Goal: Task Accomplishment & Management: Manage account settings

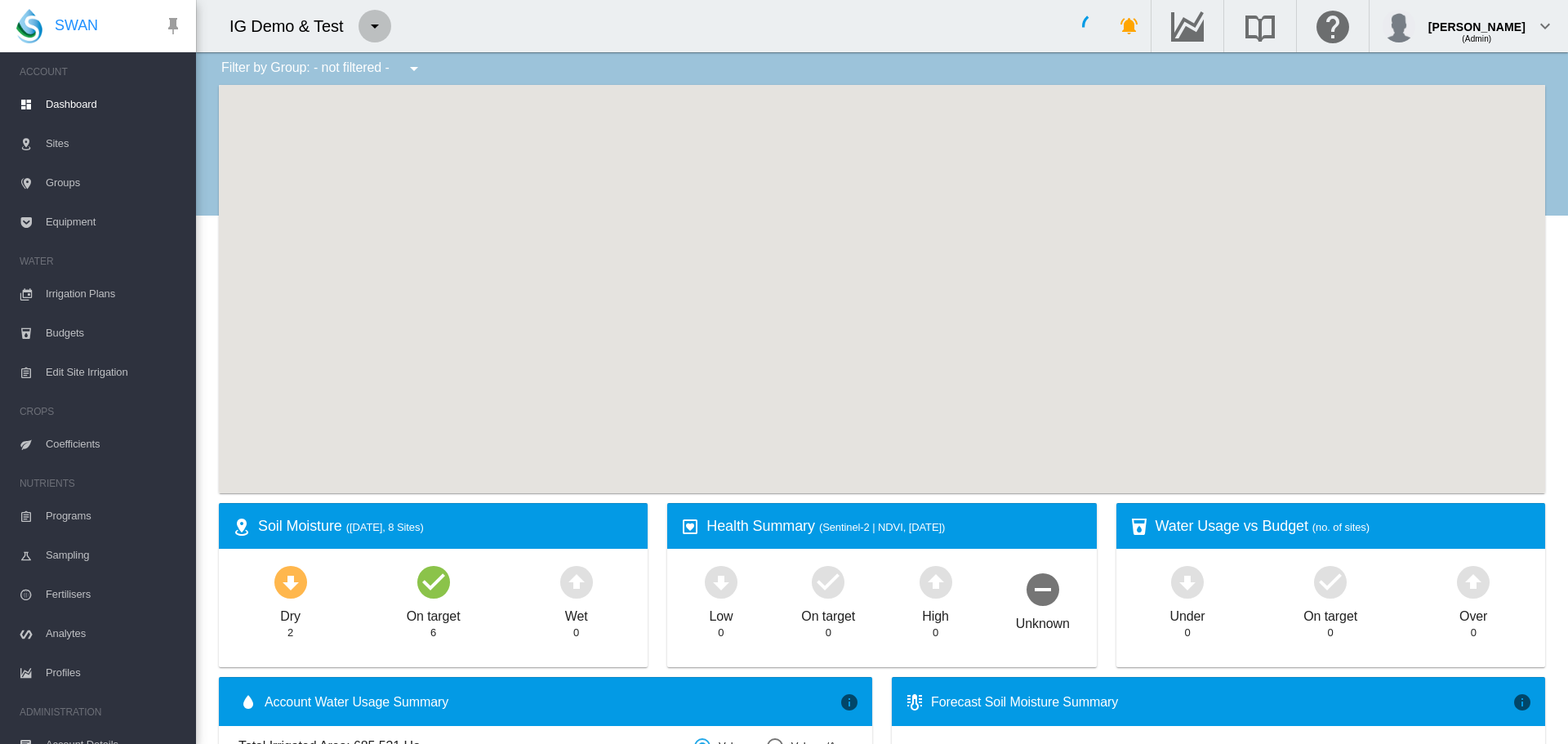
click at [369, 30] on md-icon "icon-menu-down" at bounding box center [374, 26] width 19 height 19
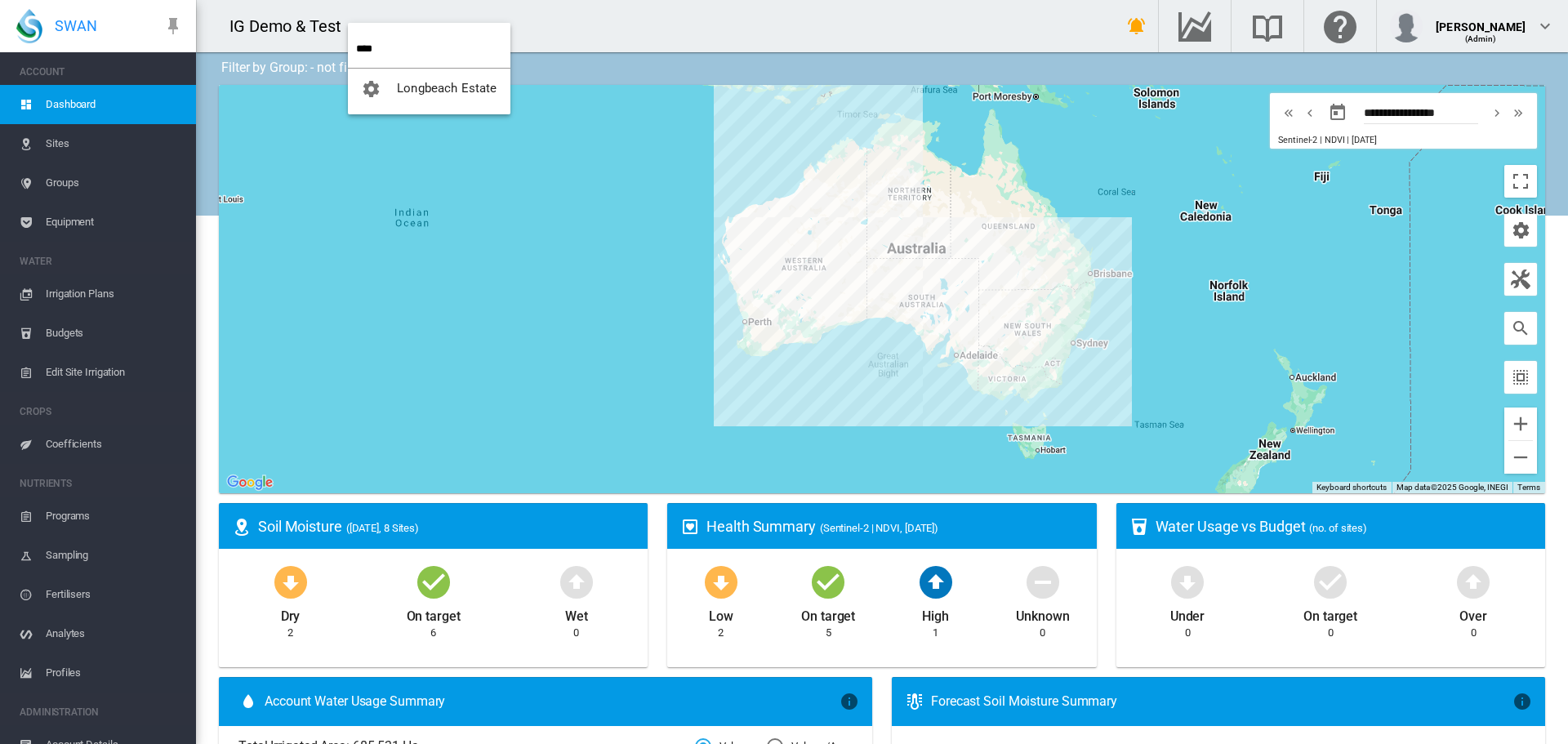
type input "****"
click at [348, 68] on button "Longbeach Estate" at bounding box center [429, 87] width 162 height 39
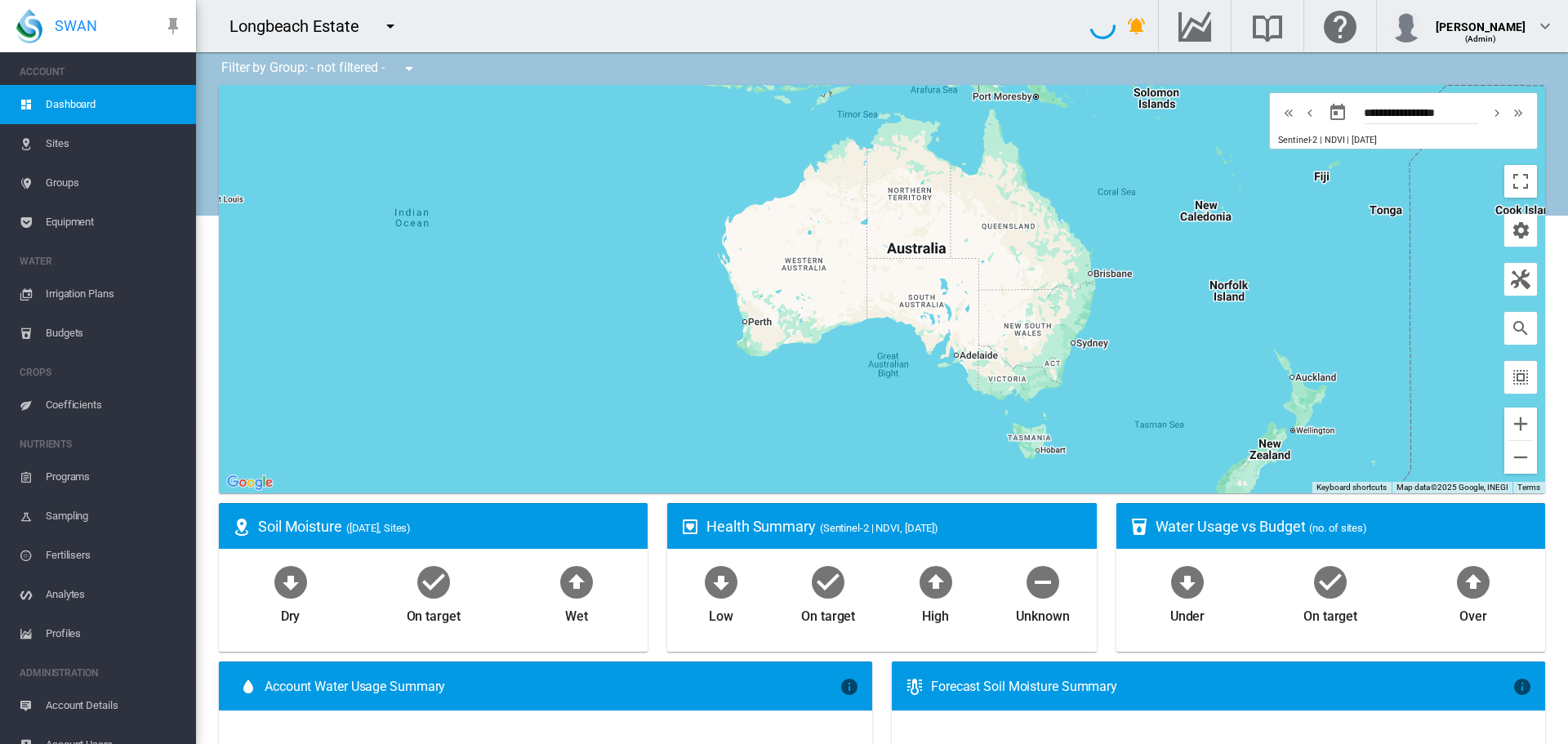
type input "**********"
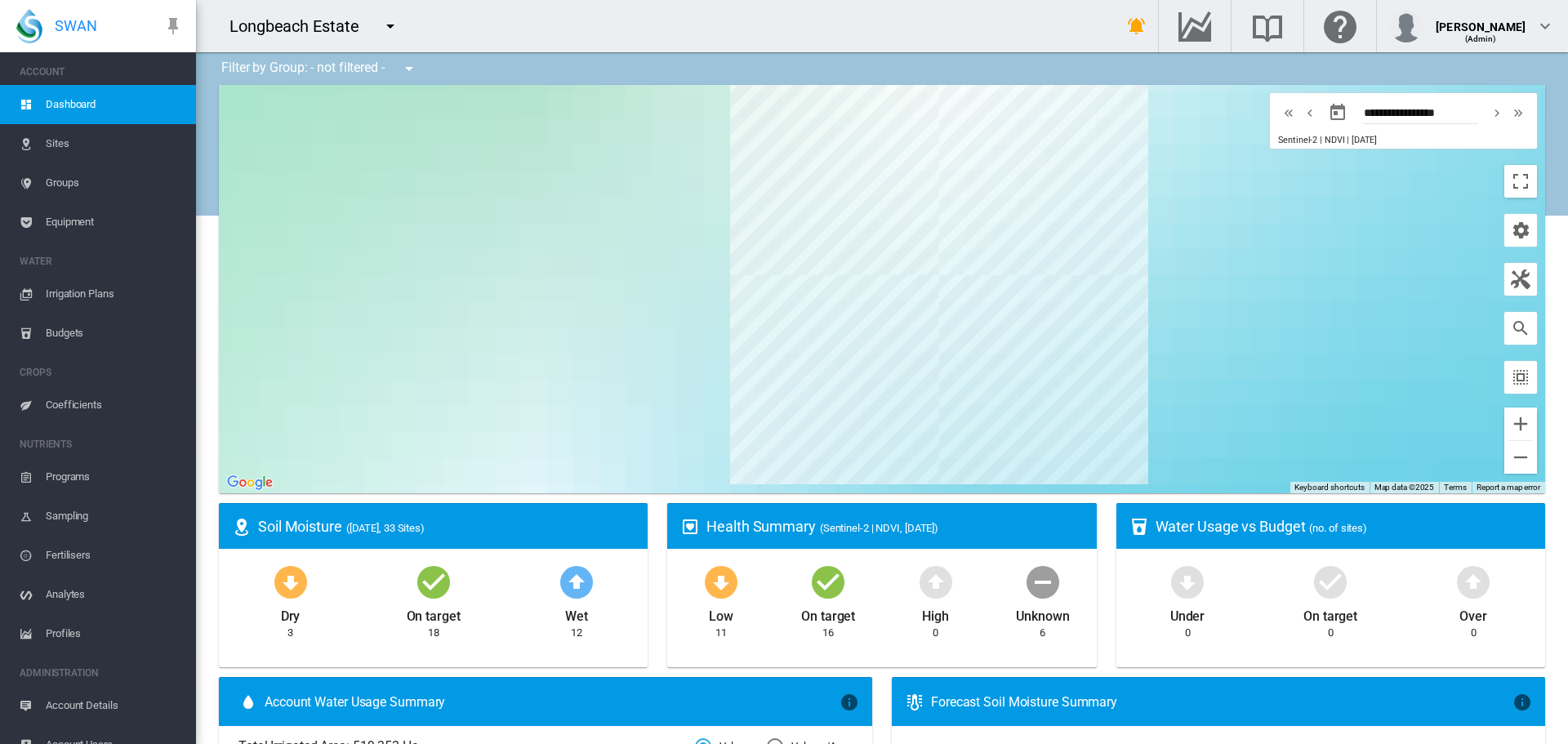
click at [80, 230] on span "Equipment" at bounding box center [114, 222] width 137 height 39
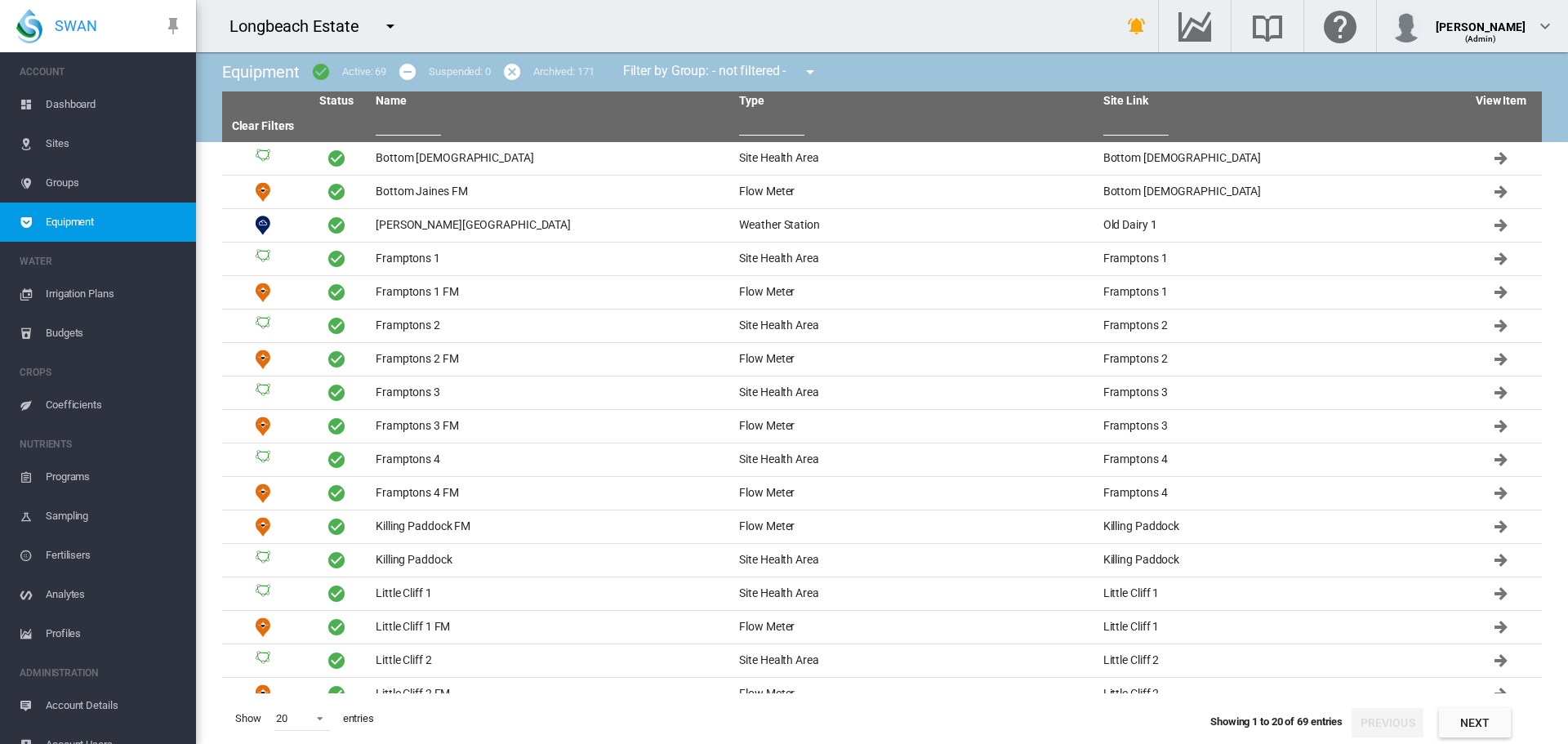
click at [802, 113] on input "text" at bounding box center [772, 124] width 65 height 25
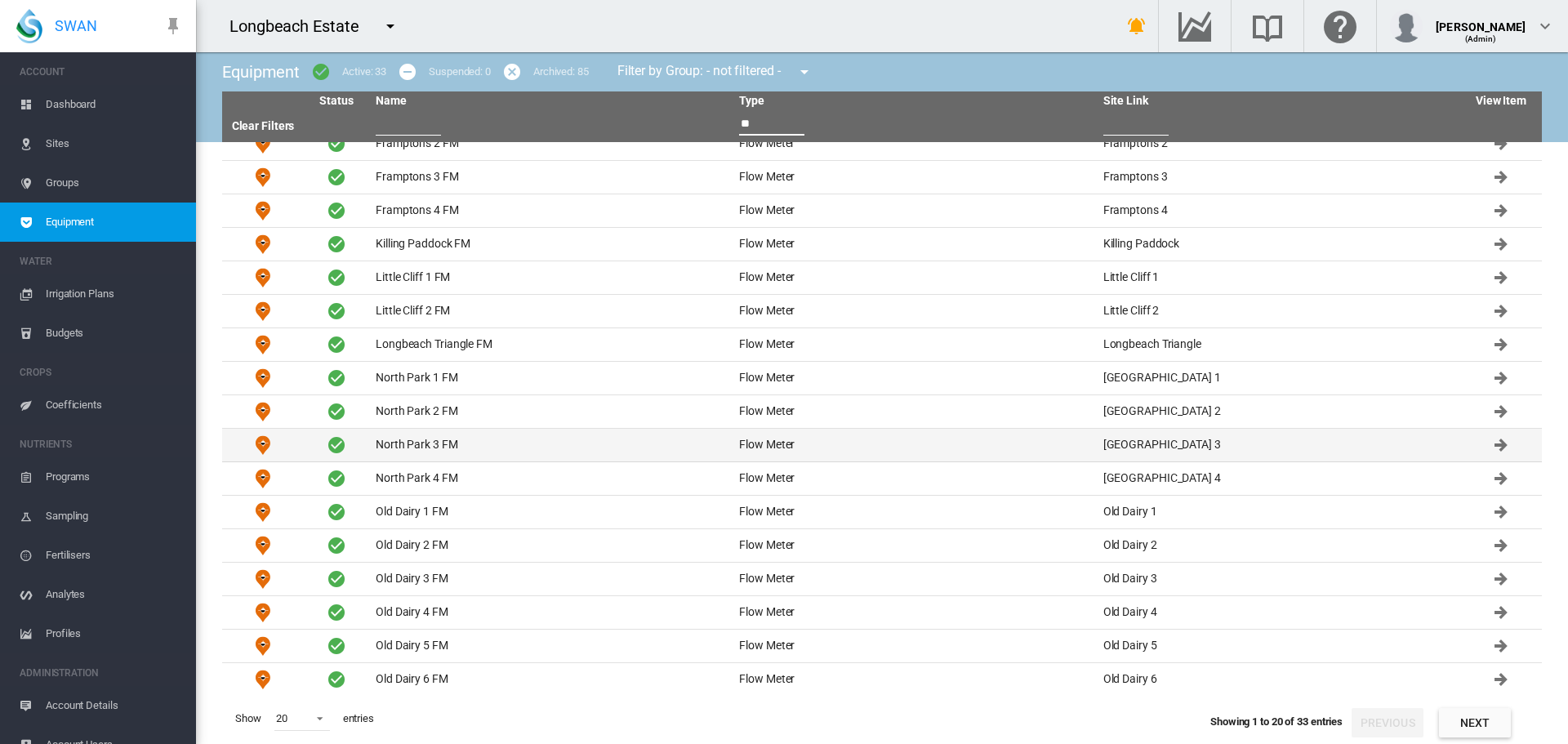
scroll to position [118, 0]
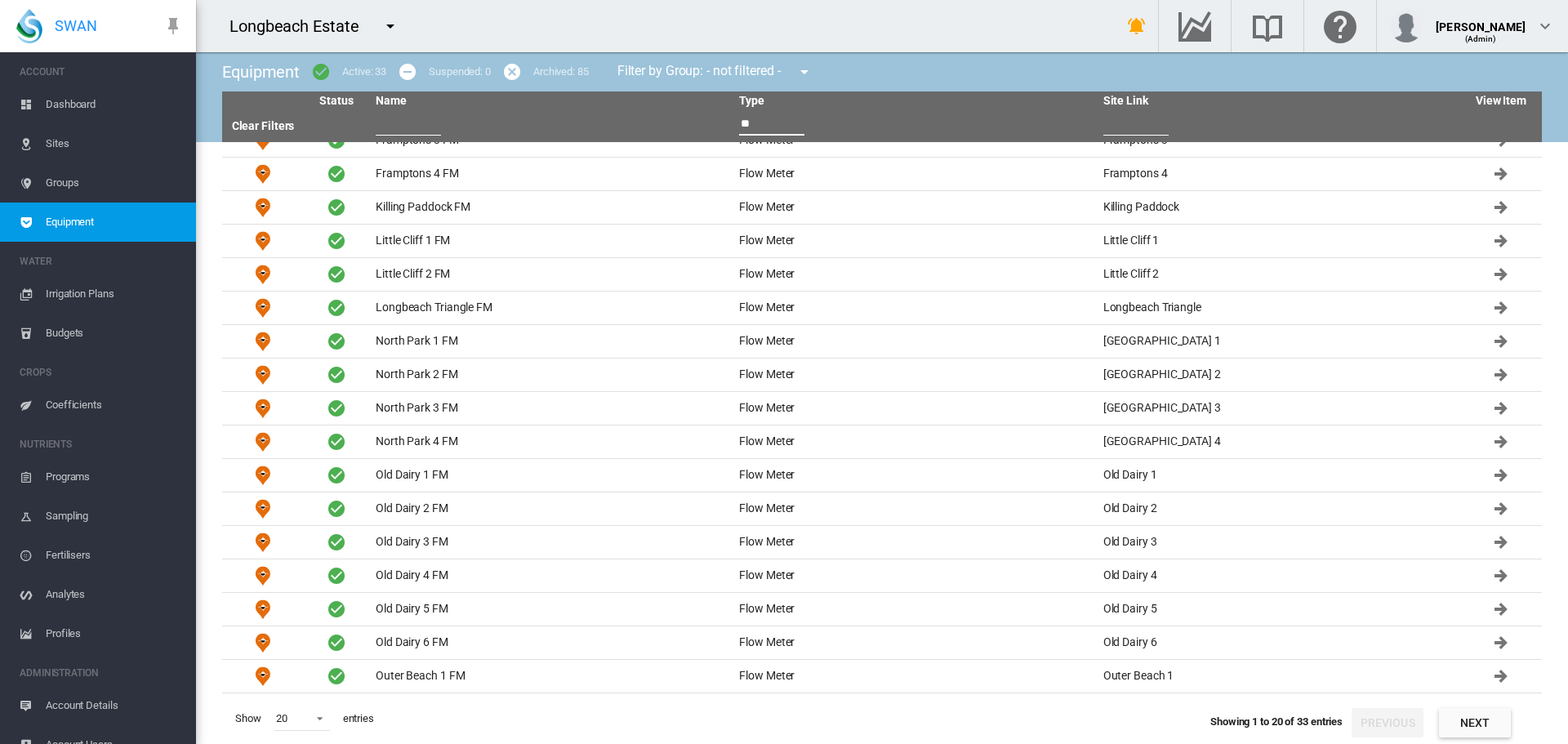
type input "**"
click at [1468, 718] on button "Next" at bounding box center [1474, 723] width 72 height 30
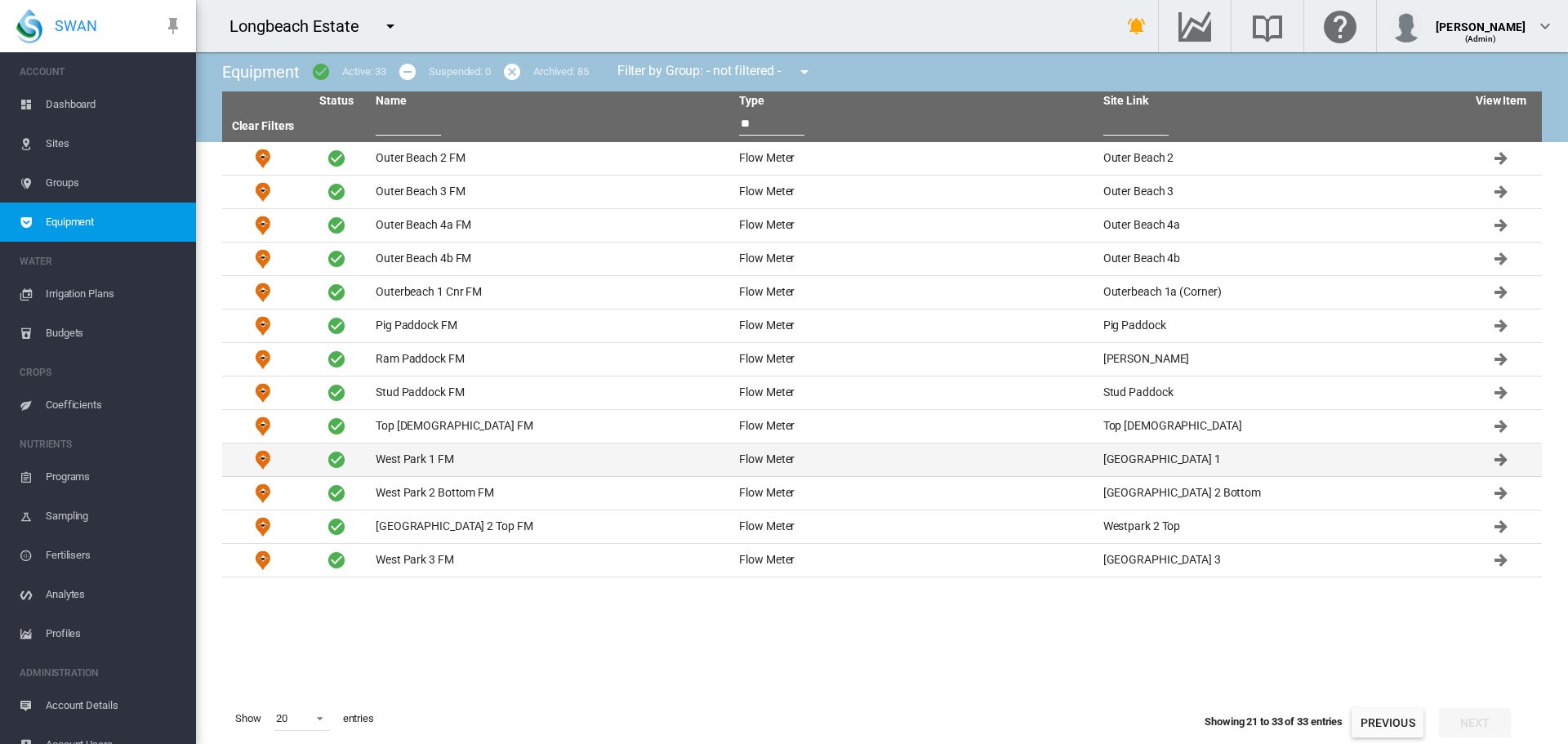
click at [385, 455] on td "West Park 1 FM" at bounding box center [551, 460] width 364 height 33
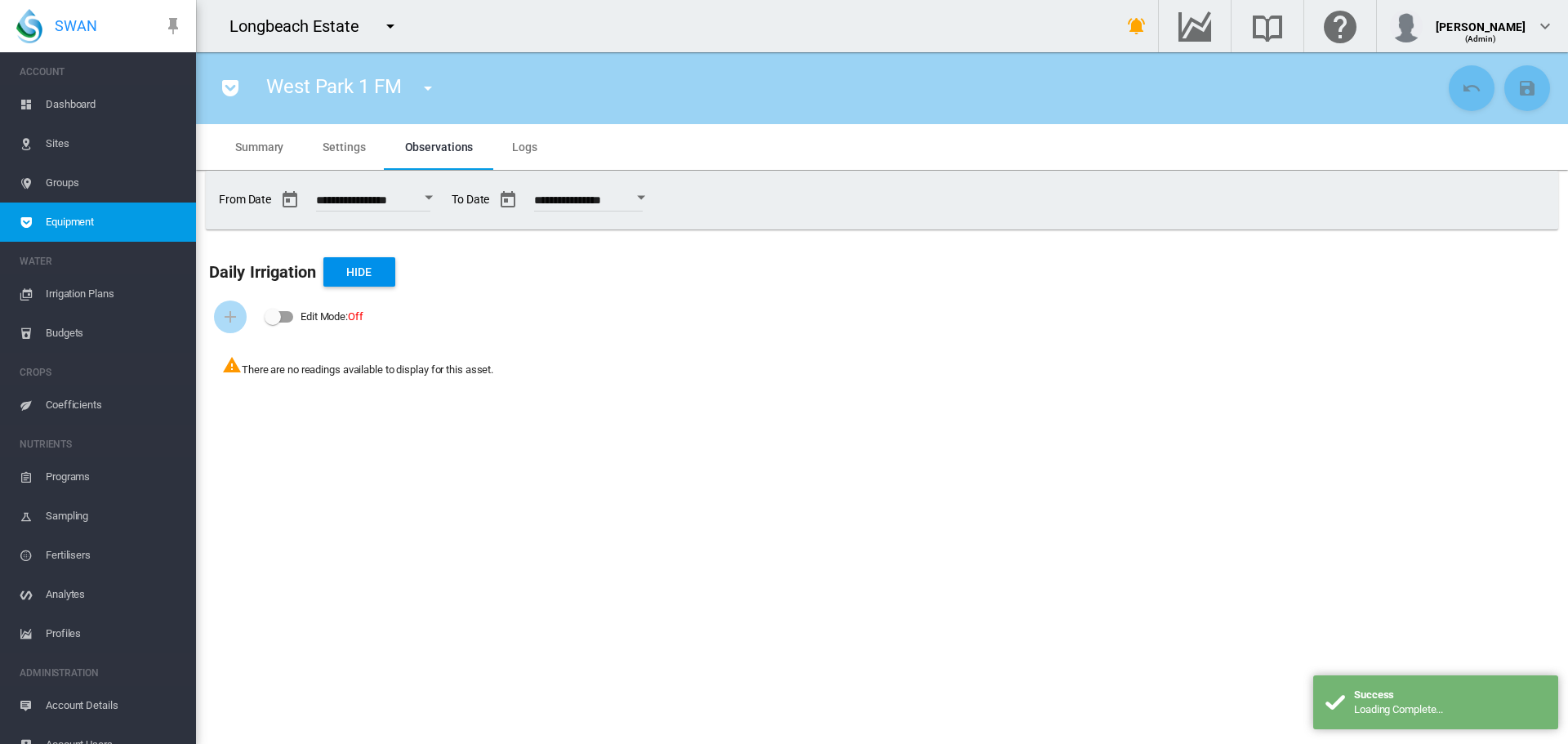
click at [227, 87] on md-icon "icon-pocket" at bounding box center [230, 88] width 19 height 19
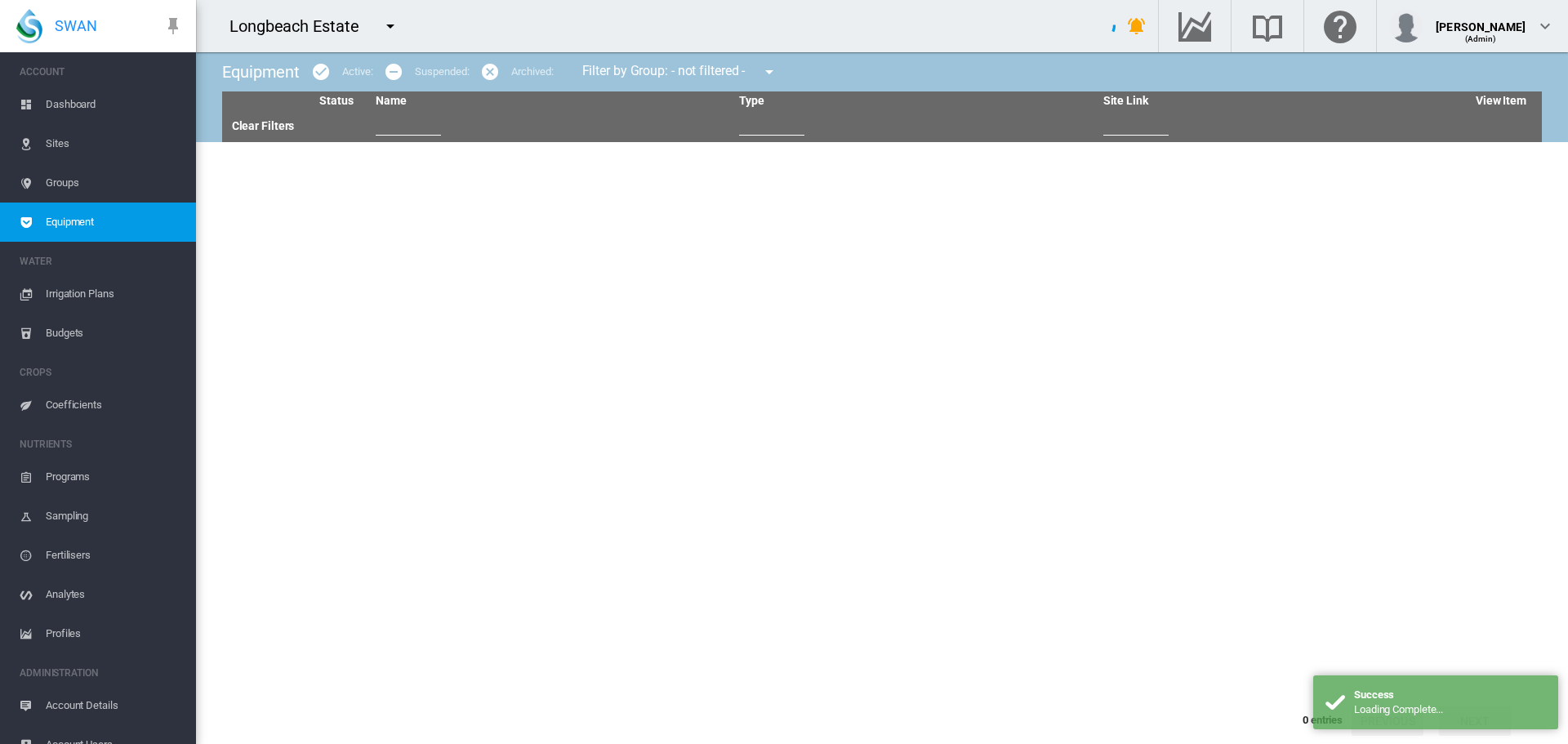
type input "**"
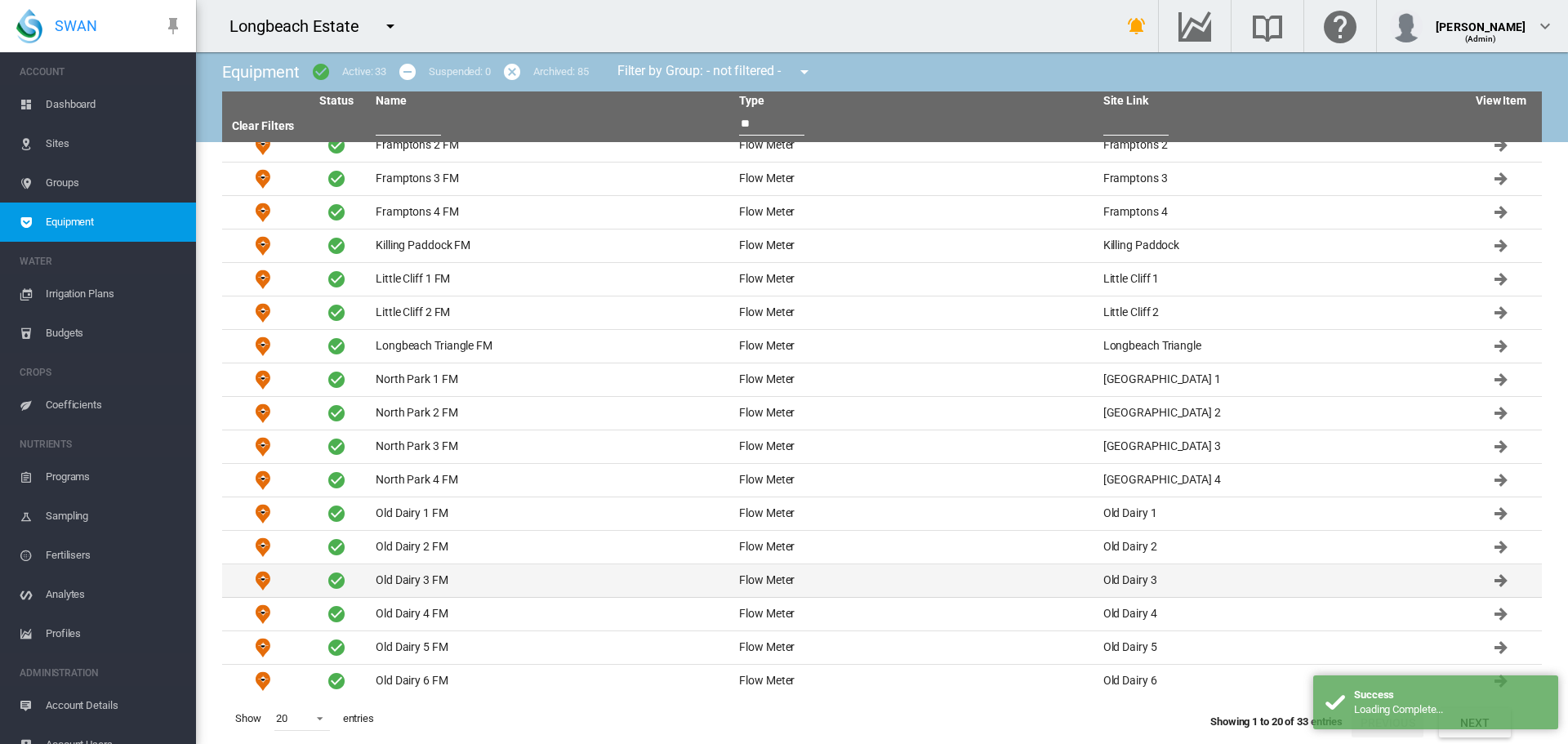
scroll to position [118, 0]
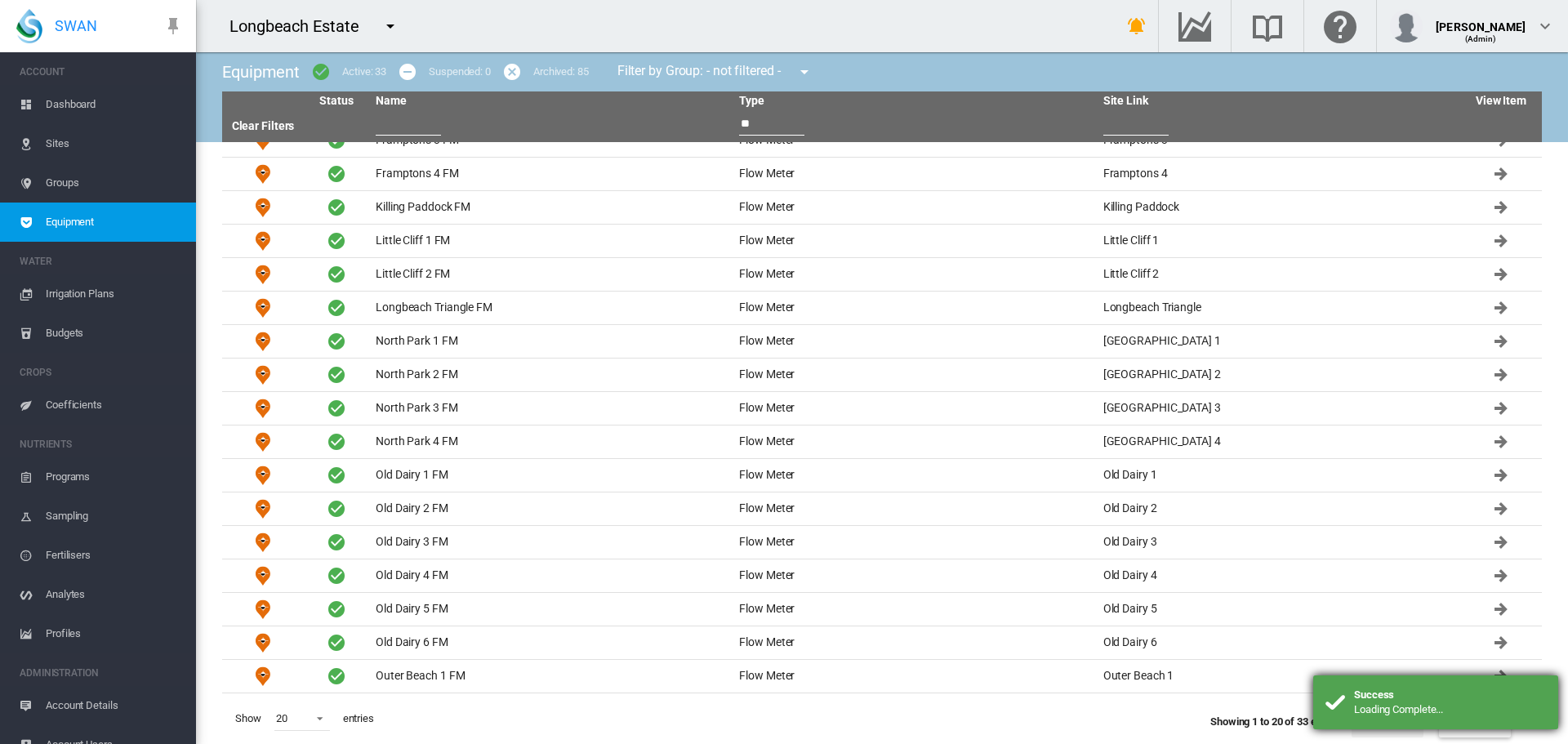
click at [1401, 679] on div "Success Loading Complete..." at bounding box center [1435, 703] width 245 height 54
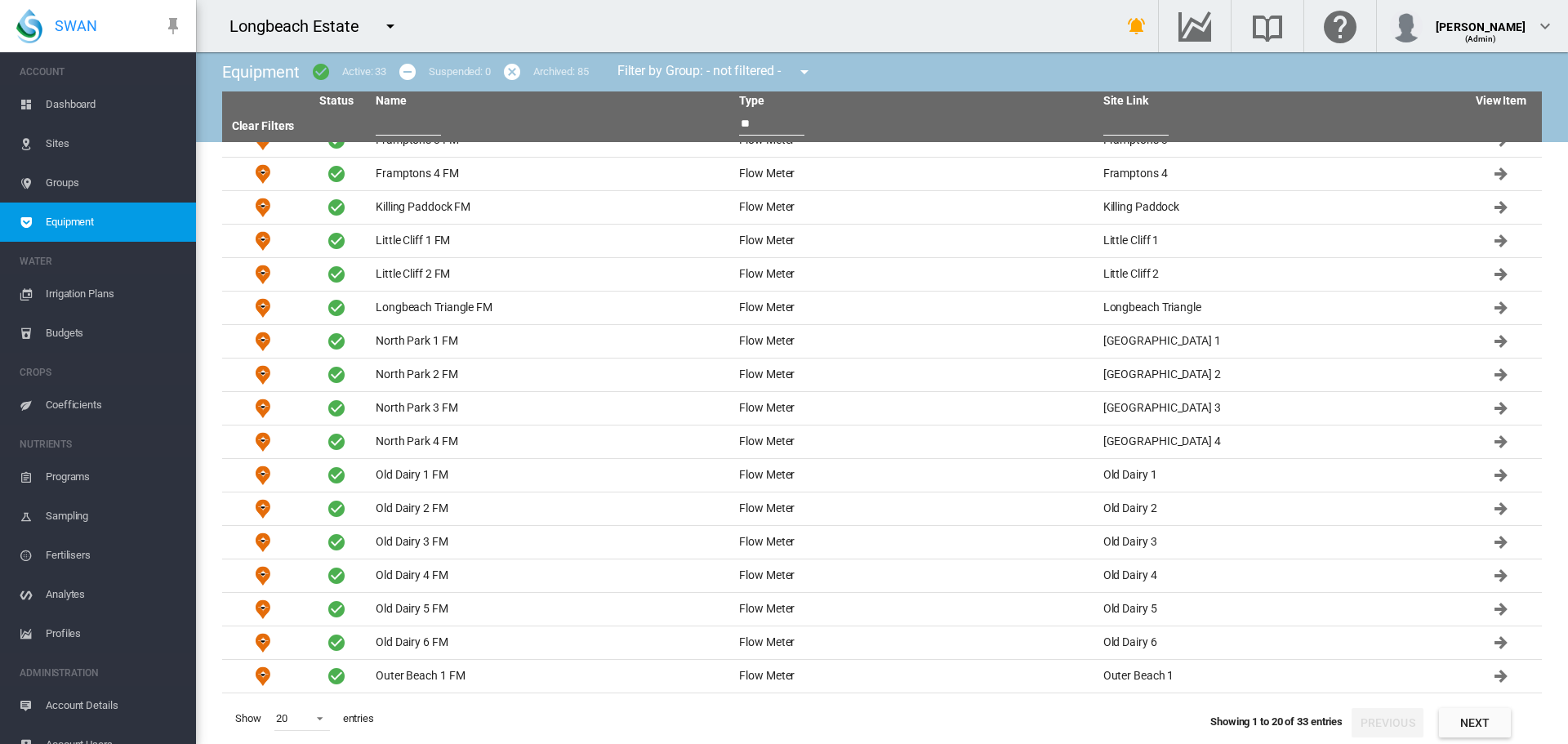
click at [1466, 711] on button "Next" at bounding box center [1474, 723] width 72 height 30
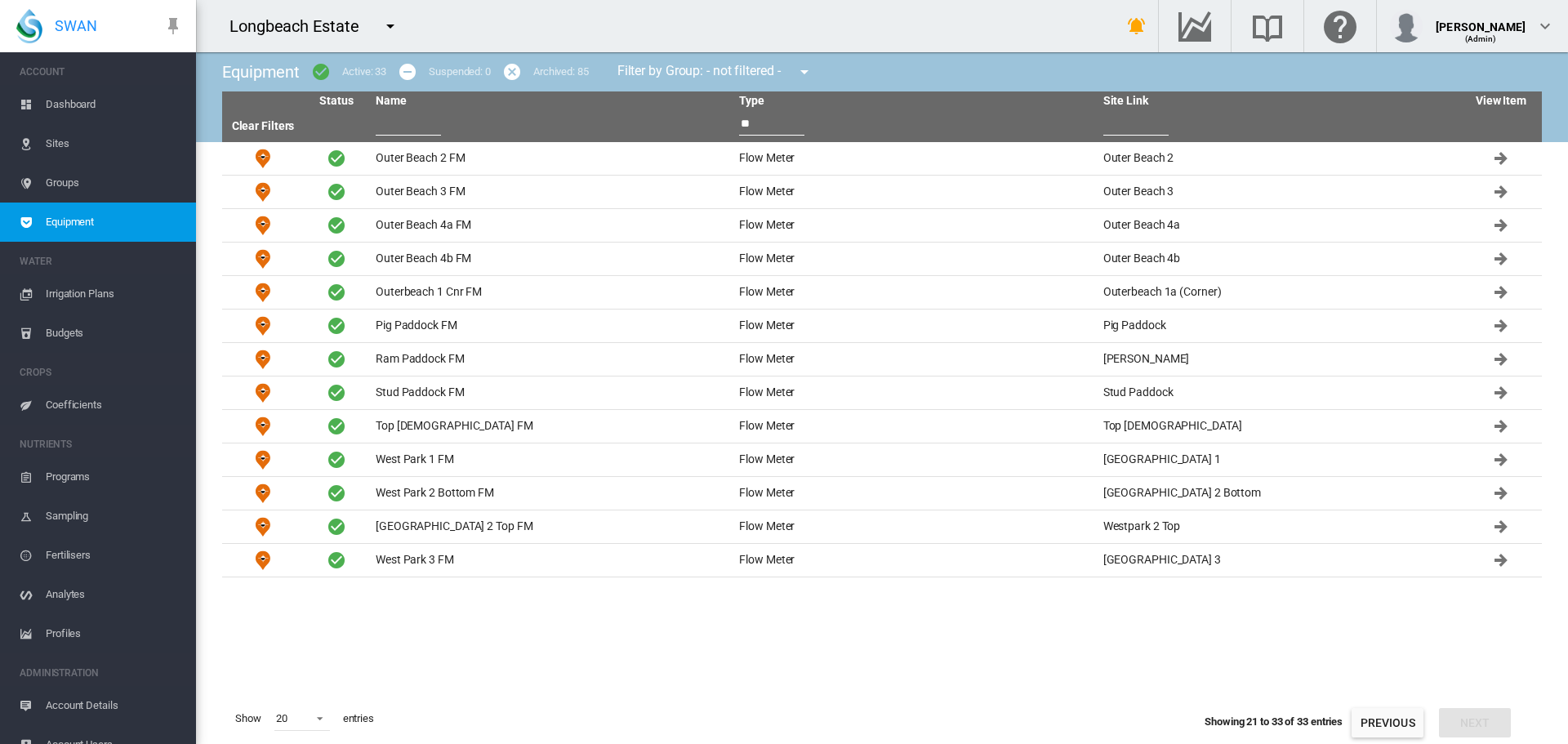
scroll to position [0, 0]
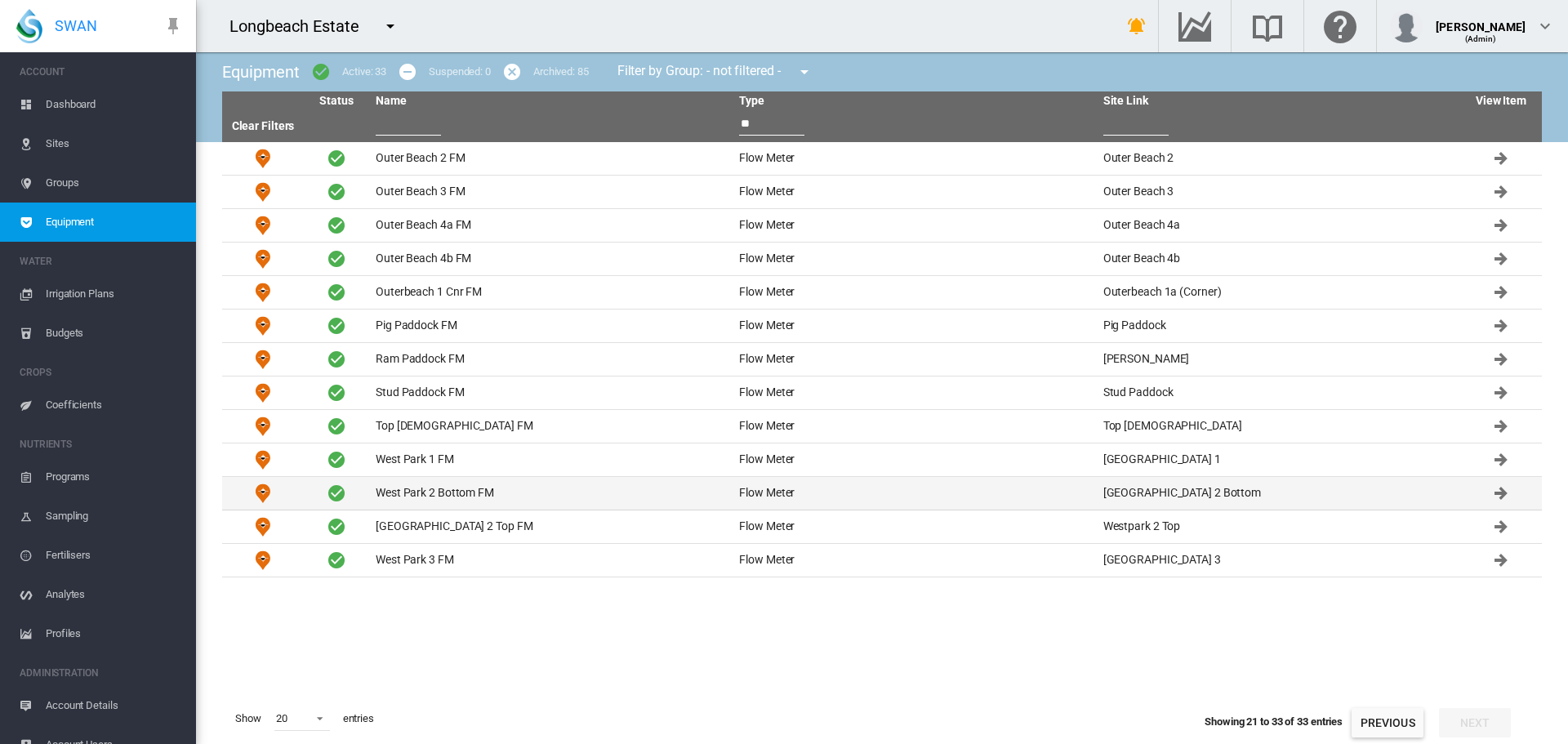
click at [398, 491] on td "West Park 2 Bottom FM" at bounding box center [551, 493] width 364 height 33
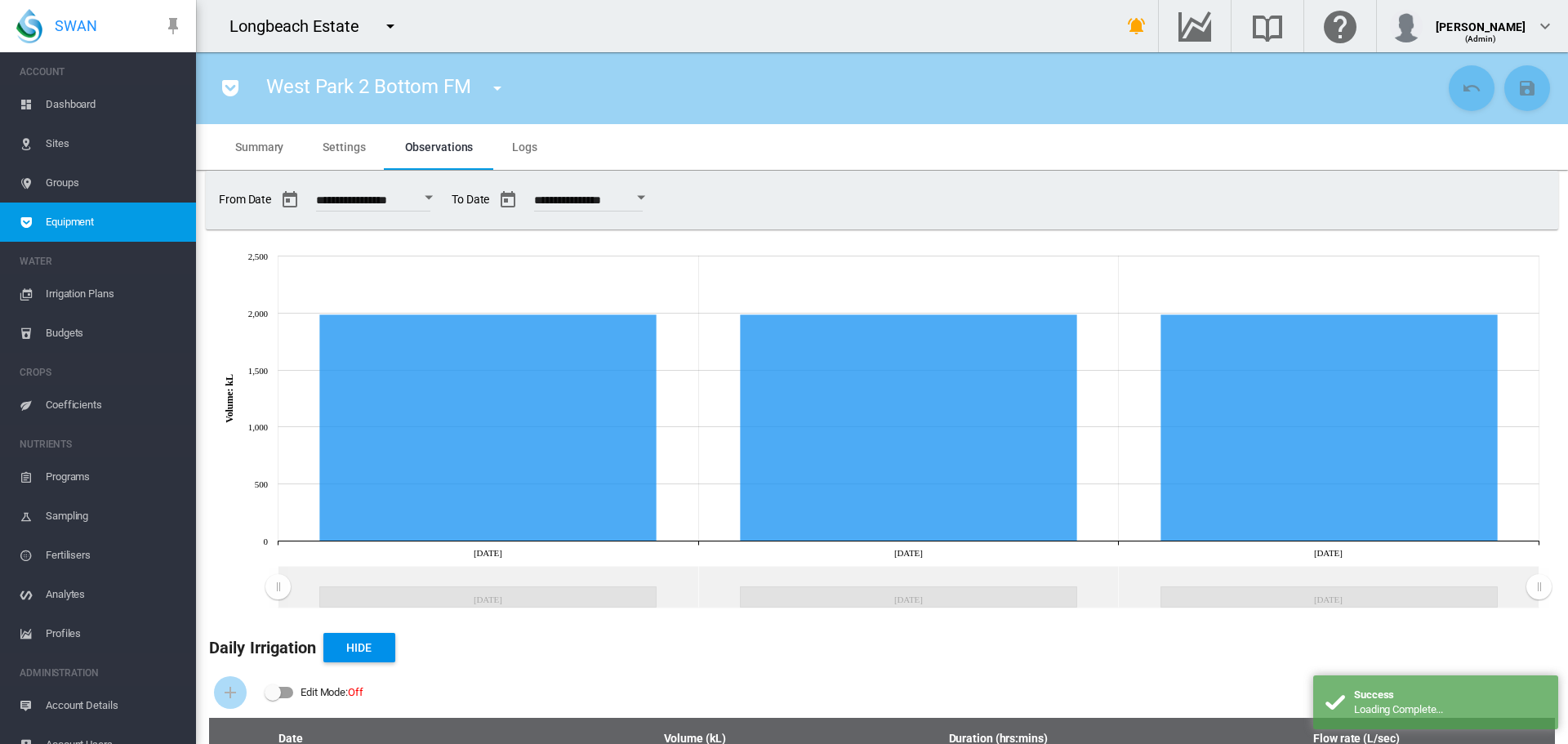
click at [348, 156] on md-tab-item "Settings" at bounding box center [344, 147] width 82 height 46
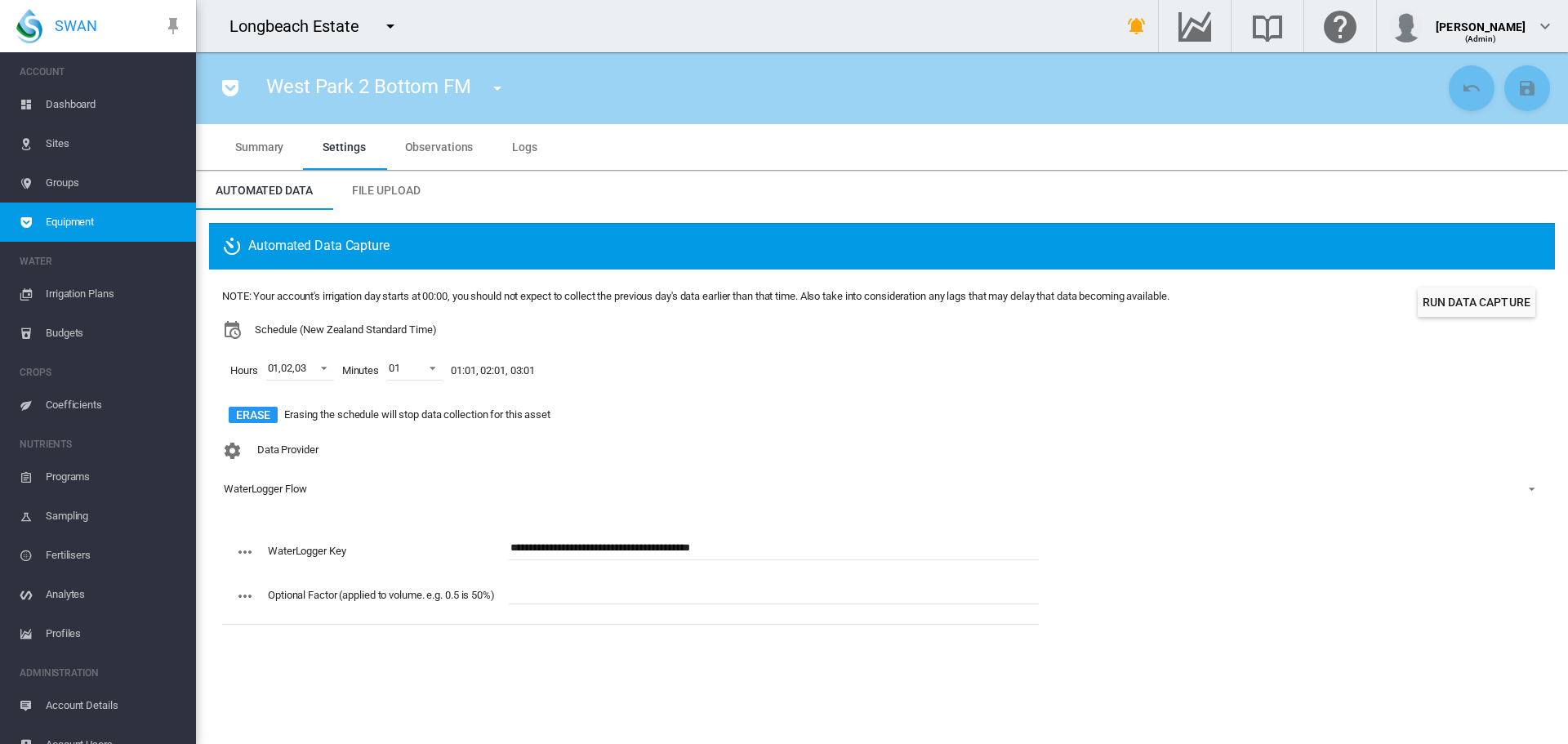
click at [278, 491] on div "WaterLogger Flow" at bounding box center [265, 489] width 83 height 12
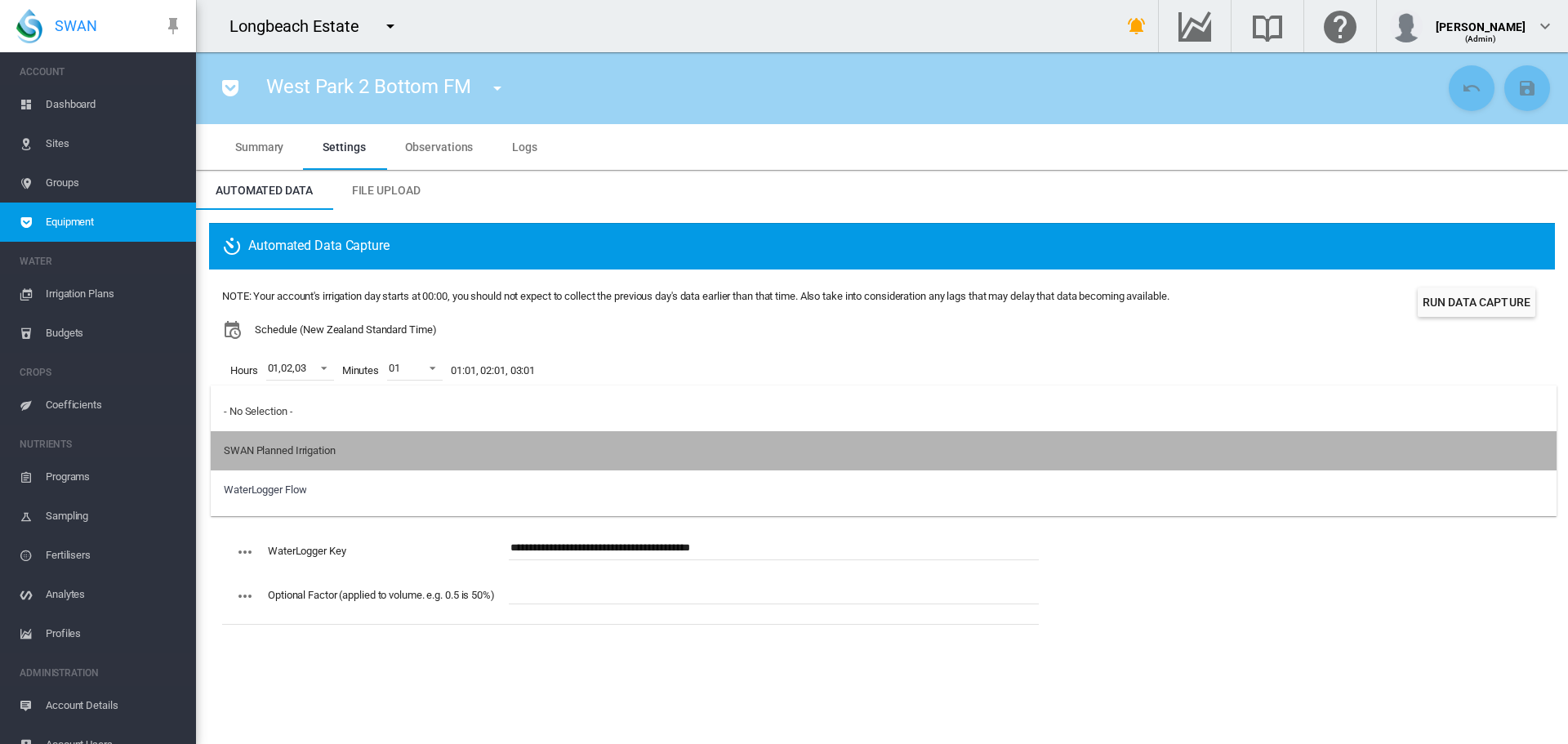
click at [283, 444] on div "SWAN Planned Irrigation" at bounding box center [279, 450] width 112 height 14
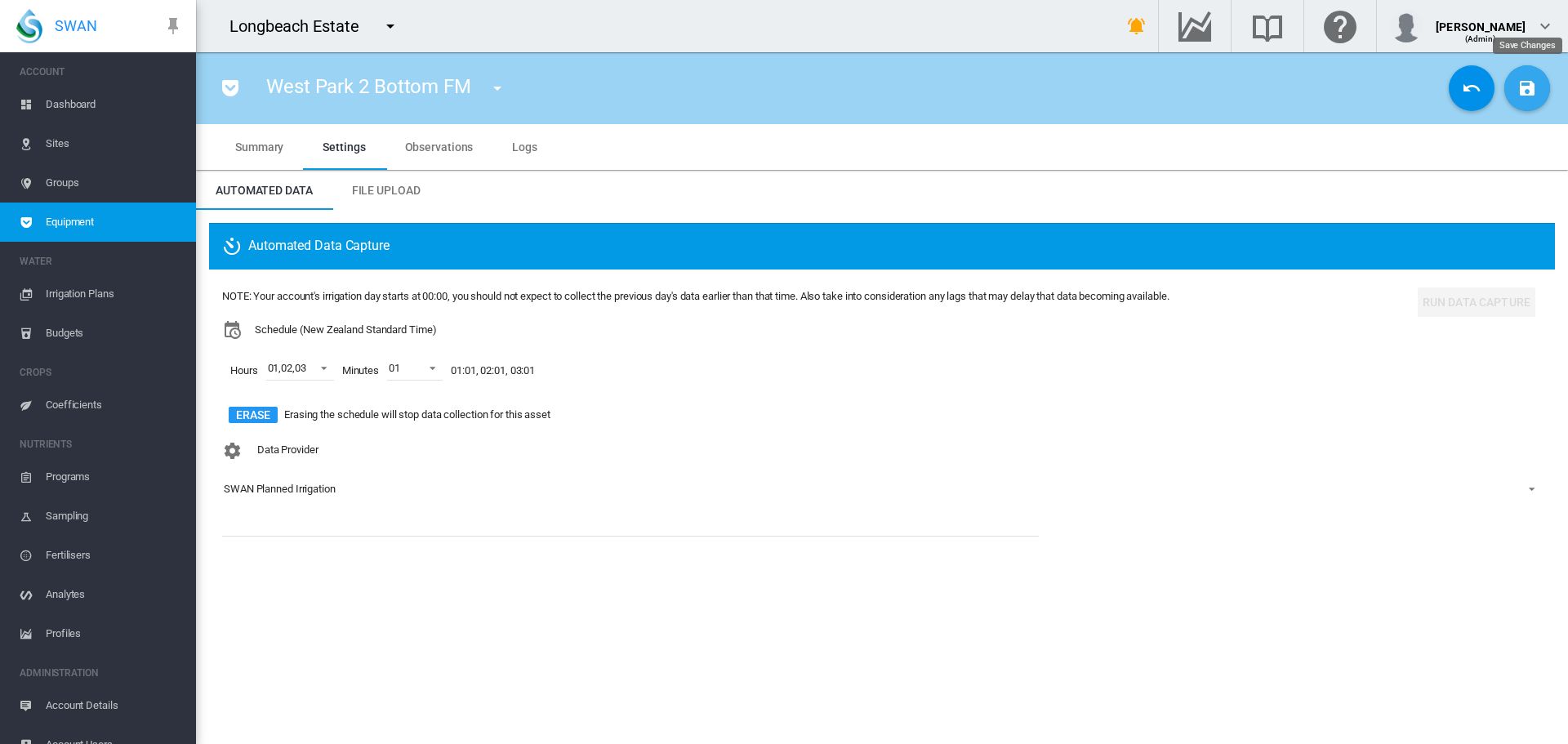
click at [1511, 85] on button "Save Changes" at bounding box center [1528, 88] width 46 height 46
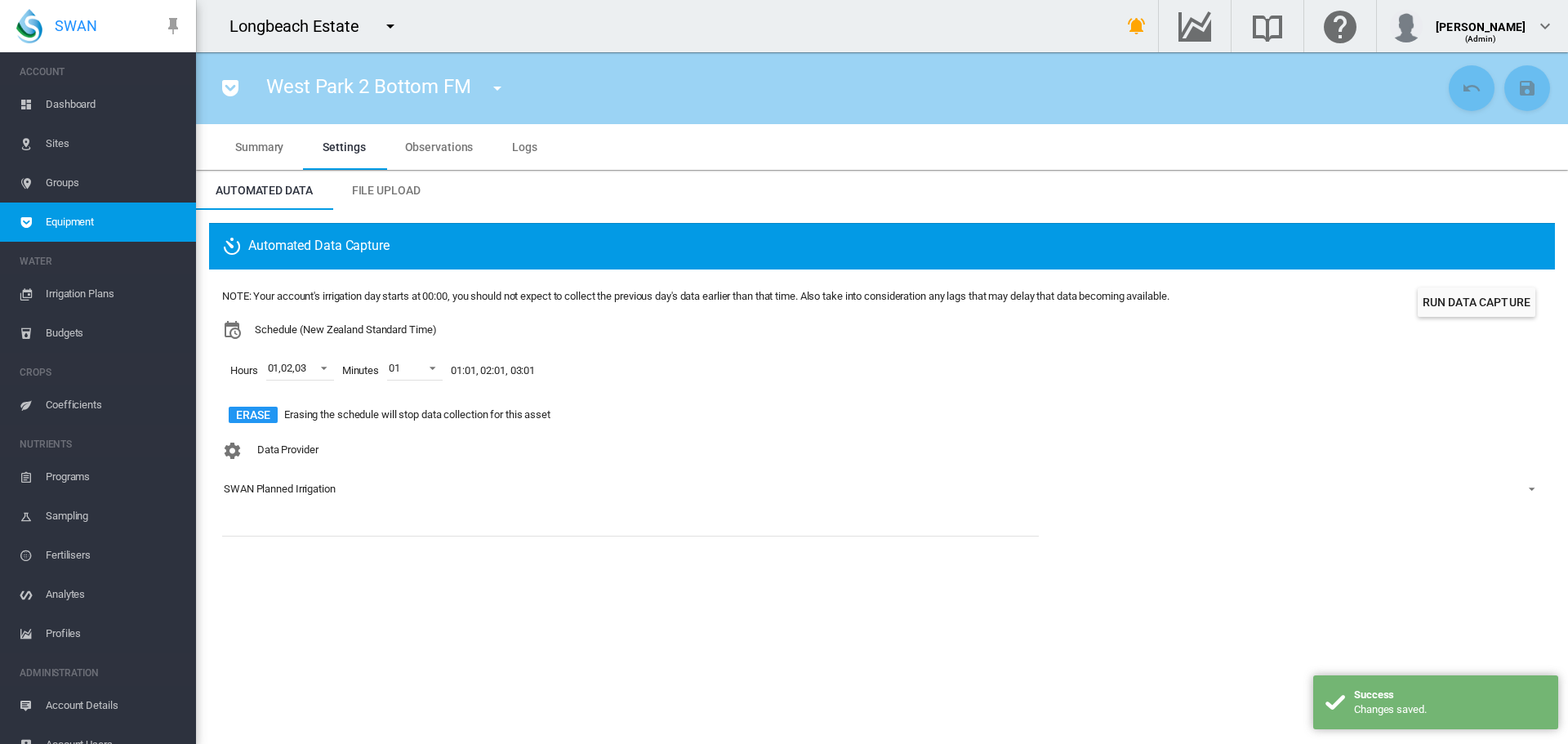
click at [271, 495] on div "SWAN Planned Irrigation" at bounding box center [279, 489] width 112 height 12
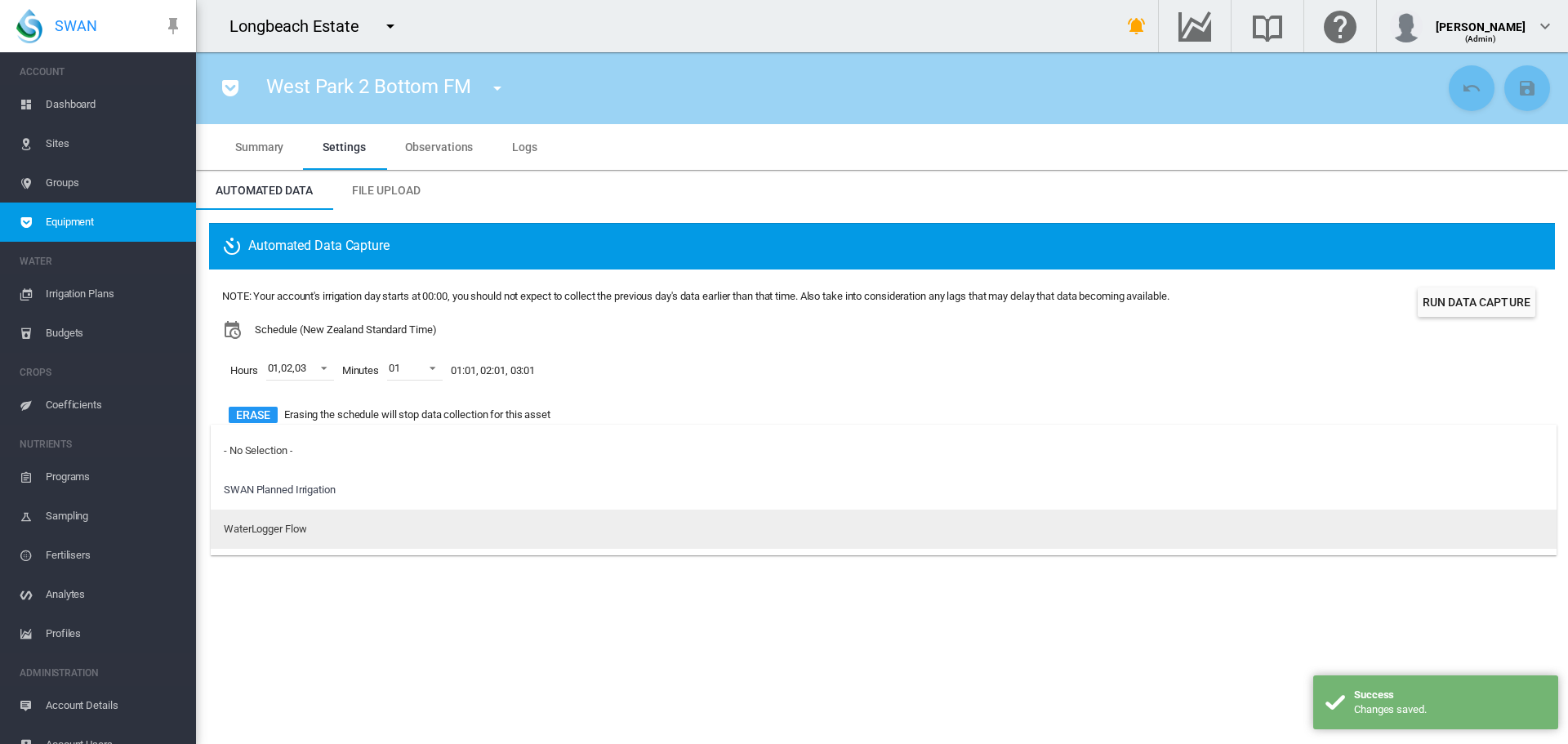
click at [269, 530] on div "WaterLogger Flow" at bounding box center [265, 529] width 83 height 14
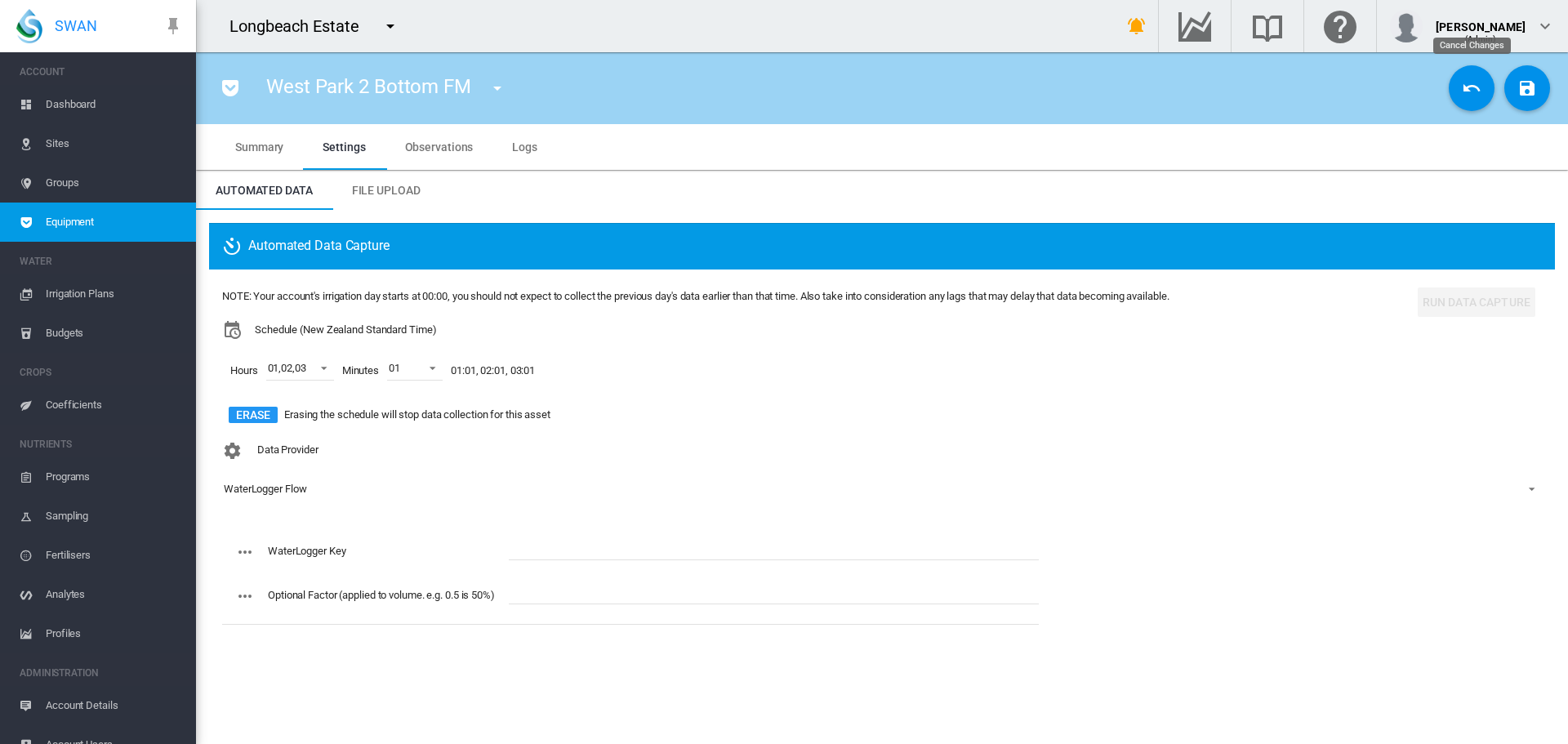
click at [1461, 96] on button "Cancel Changes" at bounding box center [1472, 88] width 46 height 46
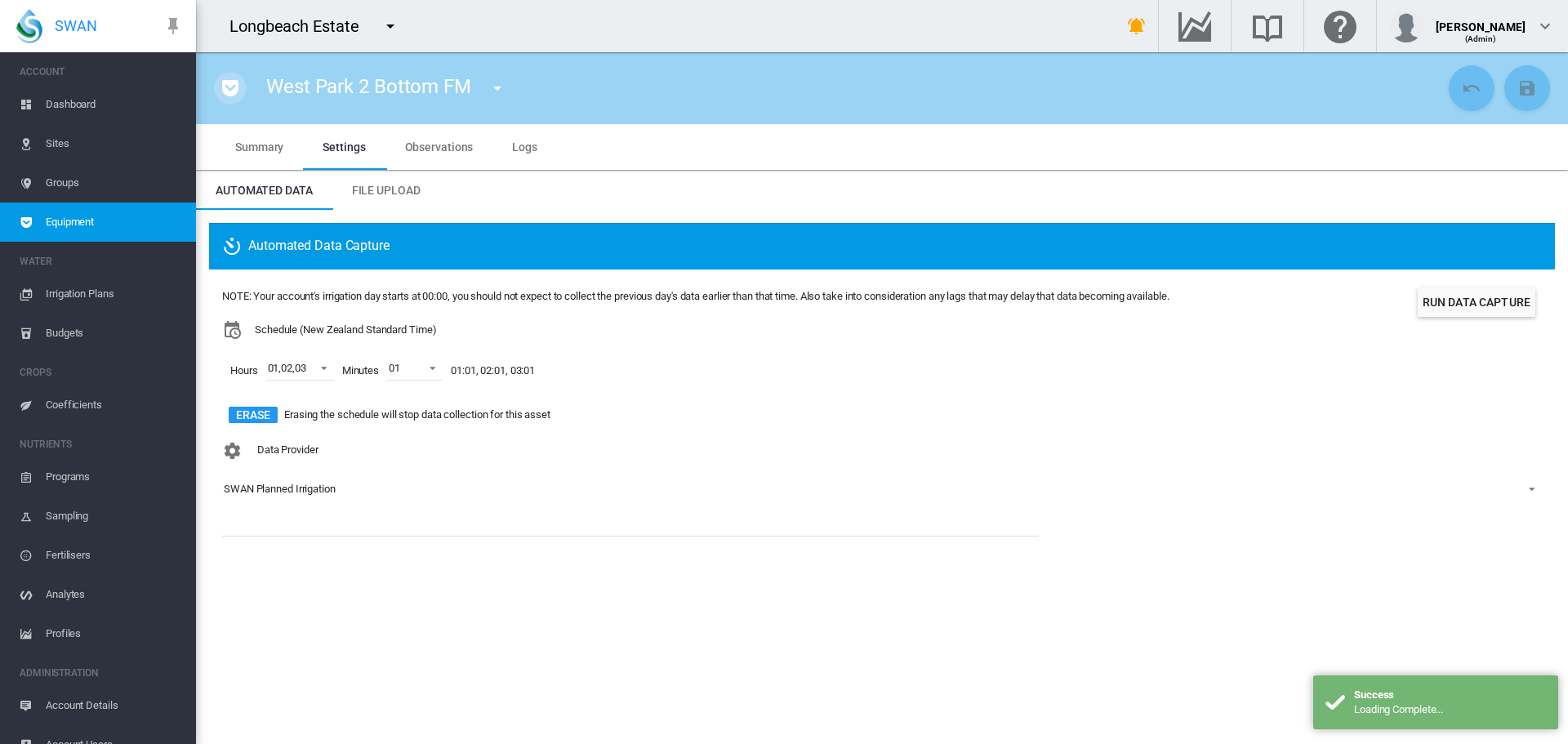
click at [236, 87] on md-icon "icon-pocket" at bounding box center [230, 88] width 19 height 19
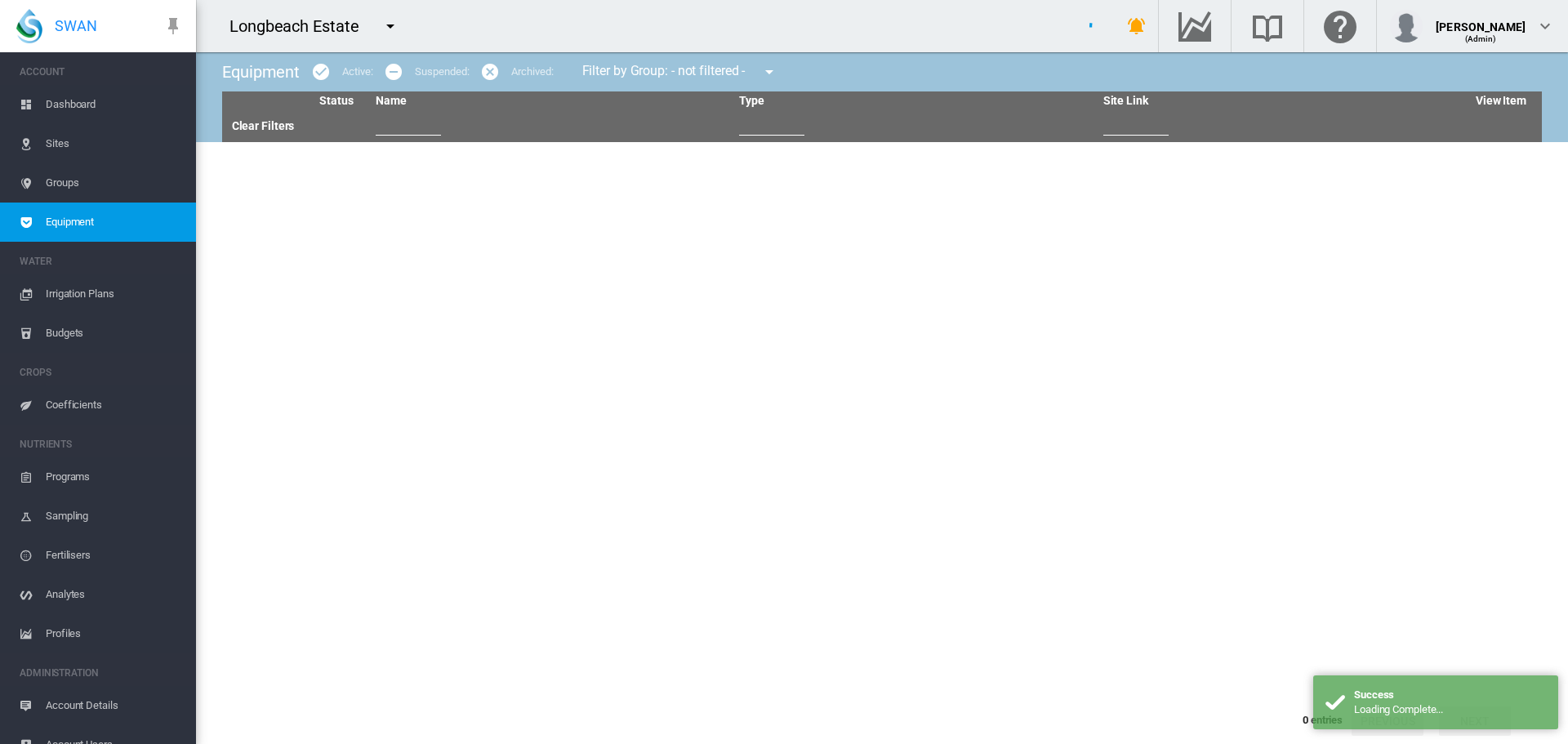
type input "**"
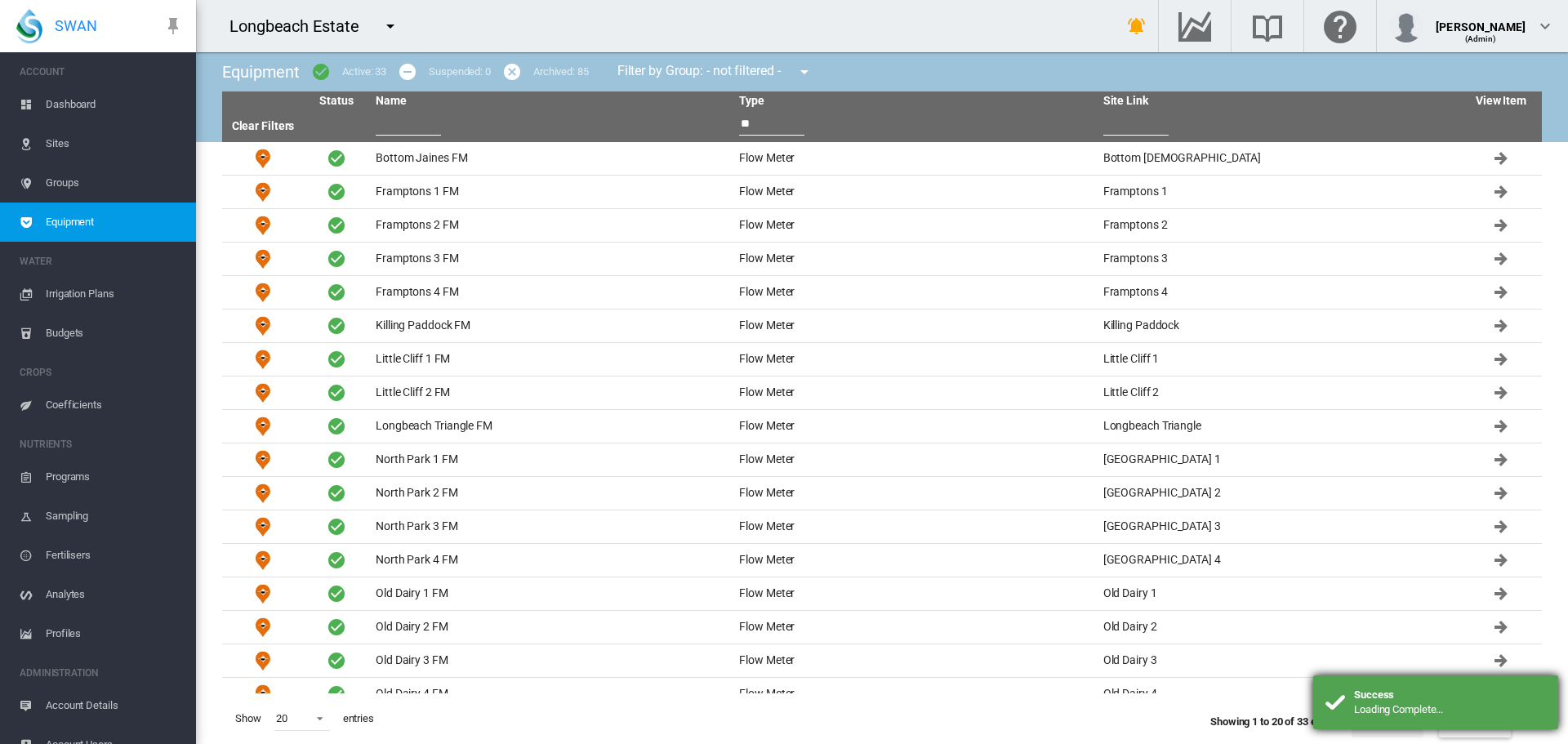
click at [1481, 717] on div "Success Loading Complete..." at bounding box center [1435, 703] width 245 height 54
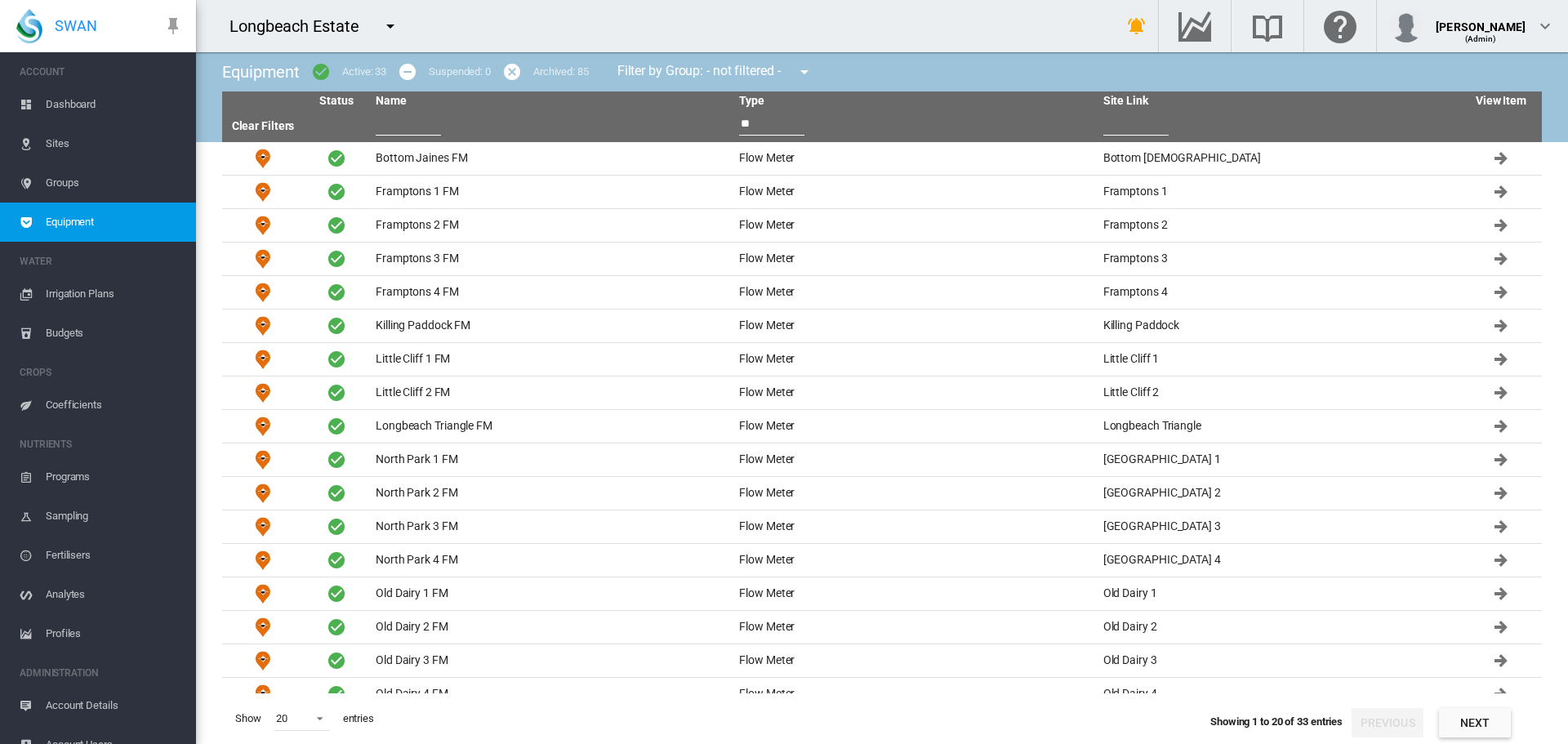
click at [1471, 730] on button "Next" at bounding box center [1474, 723] width 72 height 30
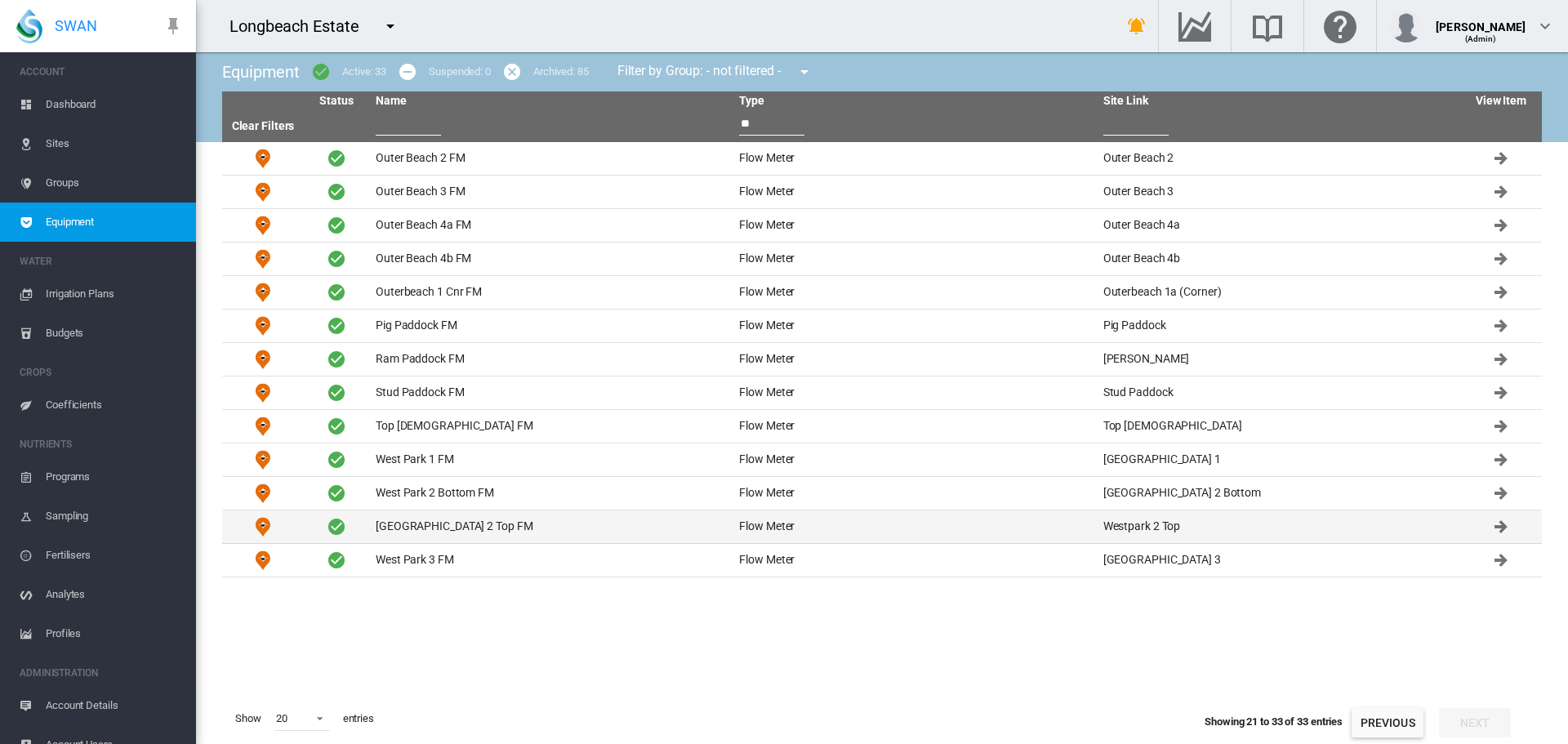
click at [427, 528] on td "[GEOGRAPHIC_DATA] 2 Top FM" at bounding box center [551, 527] width 364 height 33
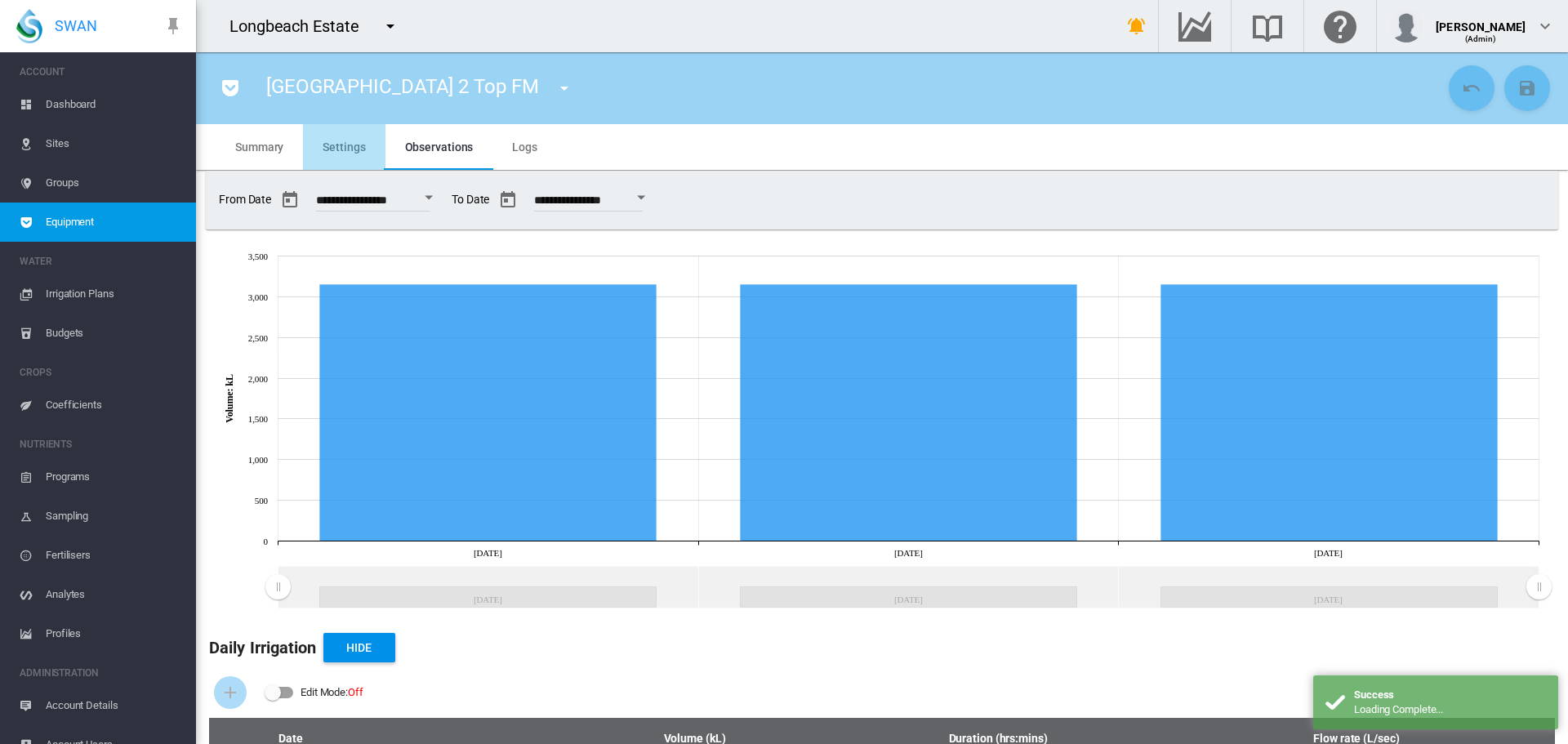
click at [346, 149] on span "Settings" at bounding box center [344, 147] width 42 height 13
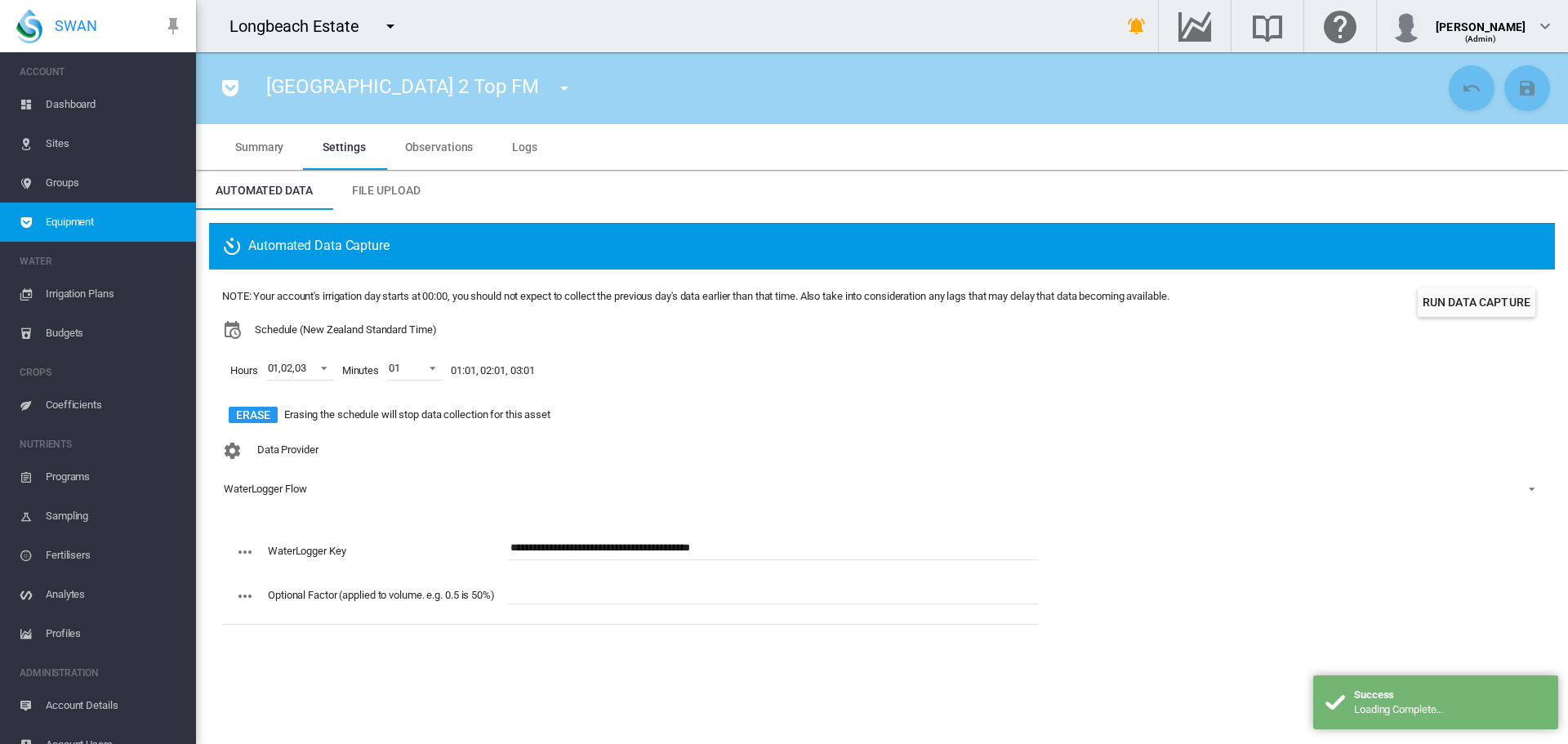
click at [272, 491] on div "WaterLogger Flow" at bounding box center [265, 489] width 83 height 12
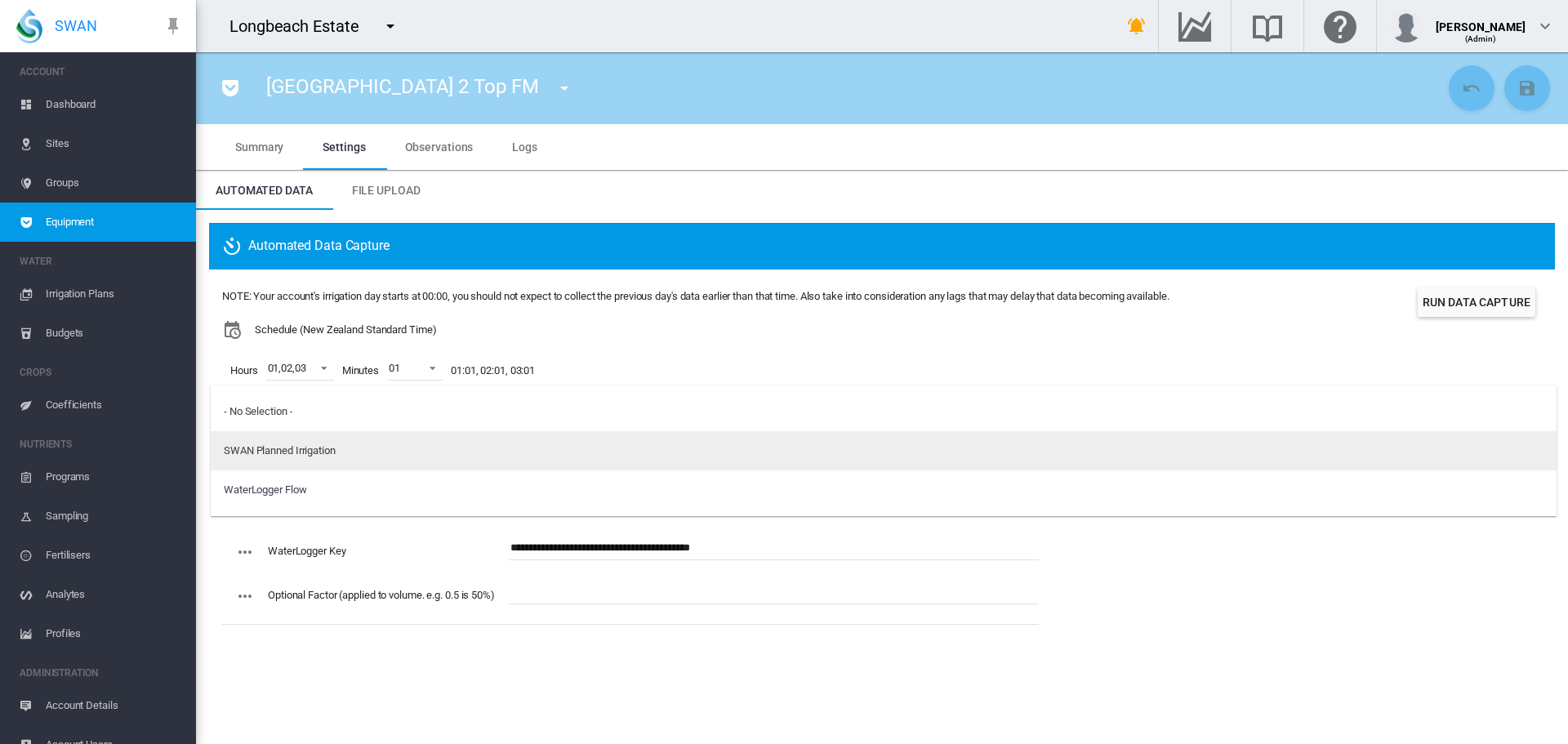
click at [247, 461] on md-option "SWAN Planned Irrigation" at bounding box center [884, 450] width 1345 height 39
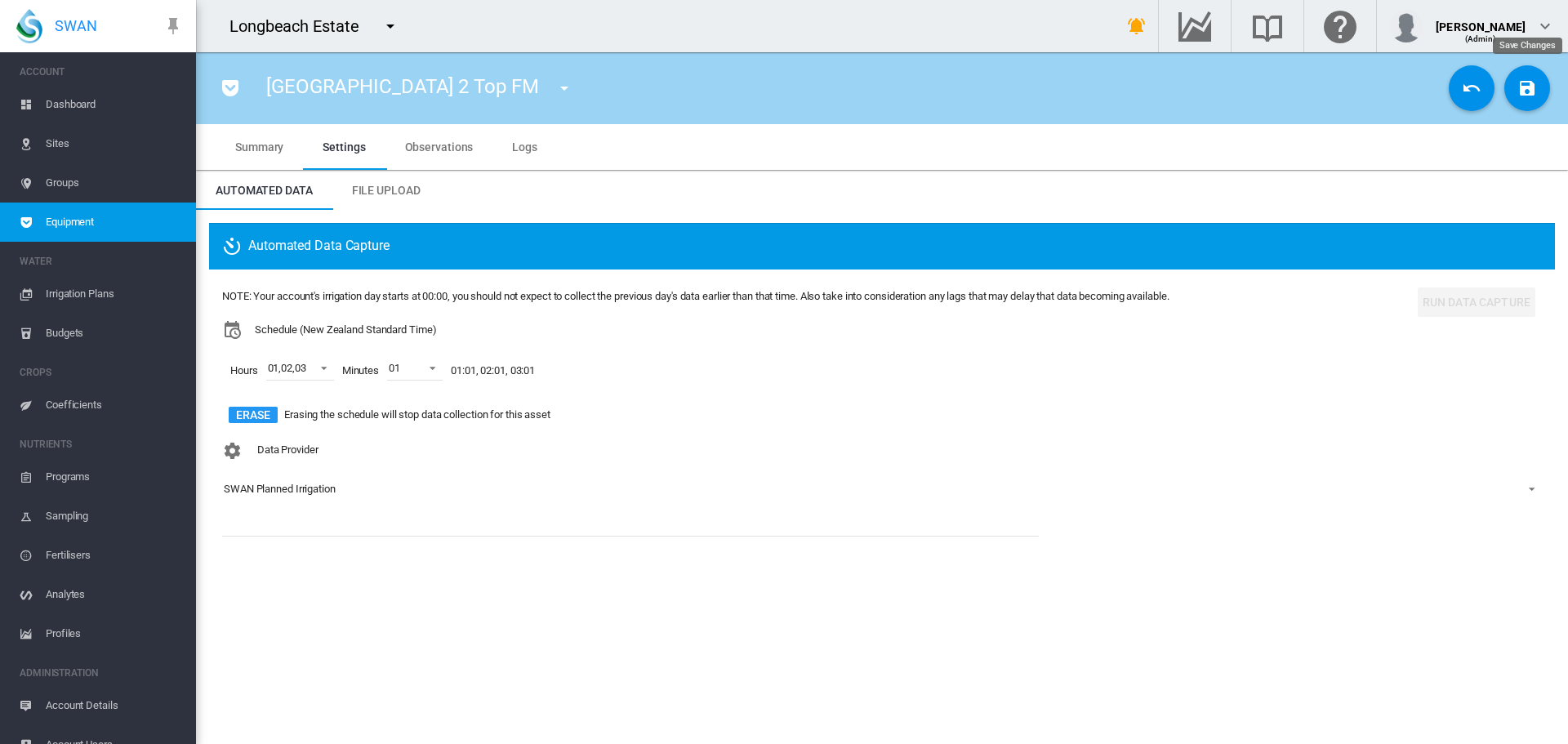
click at [1531, 93] on md-icon "icon-content-save" at bounding box center [1527, 88] width 19 height 19
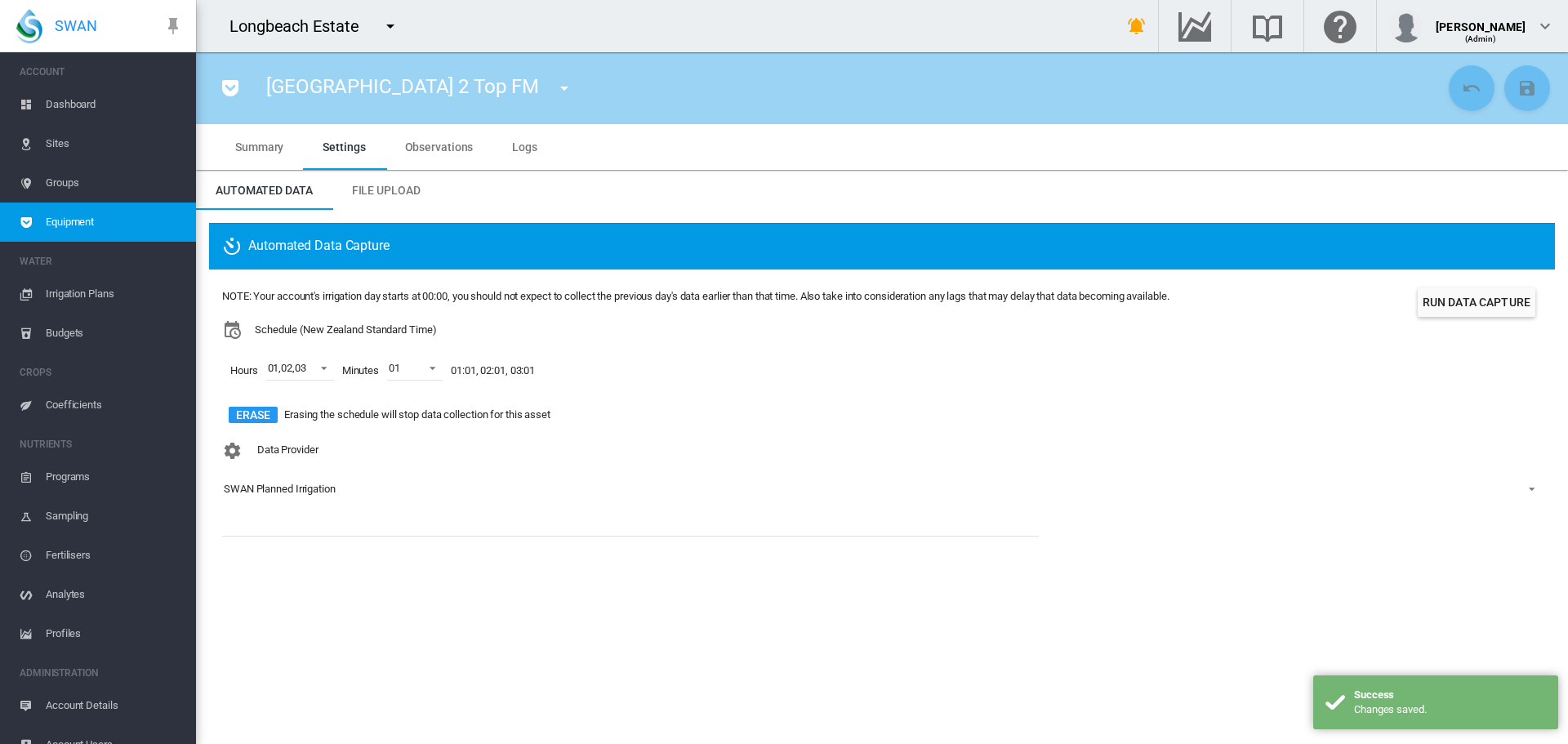
click at [265, 140] on span "Summary" at bounding box center [259, 147] width 48 height 13
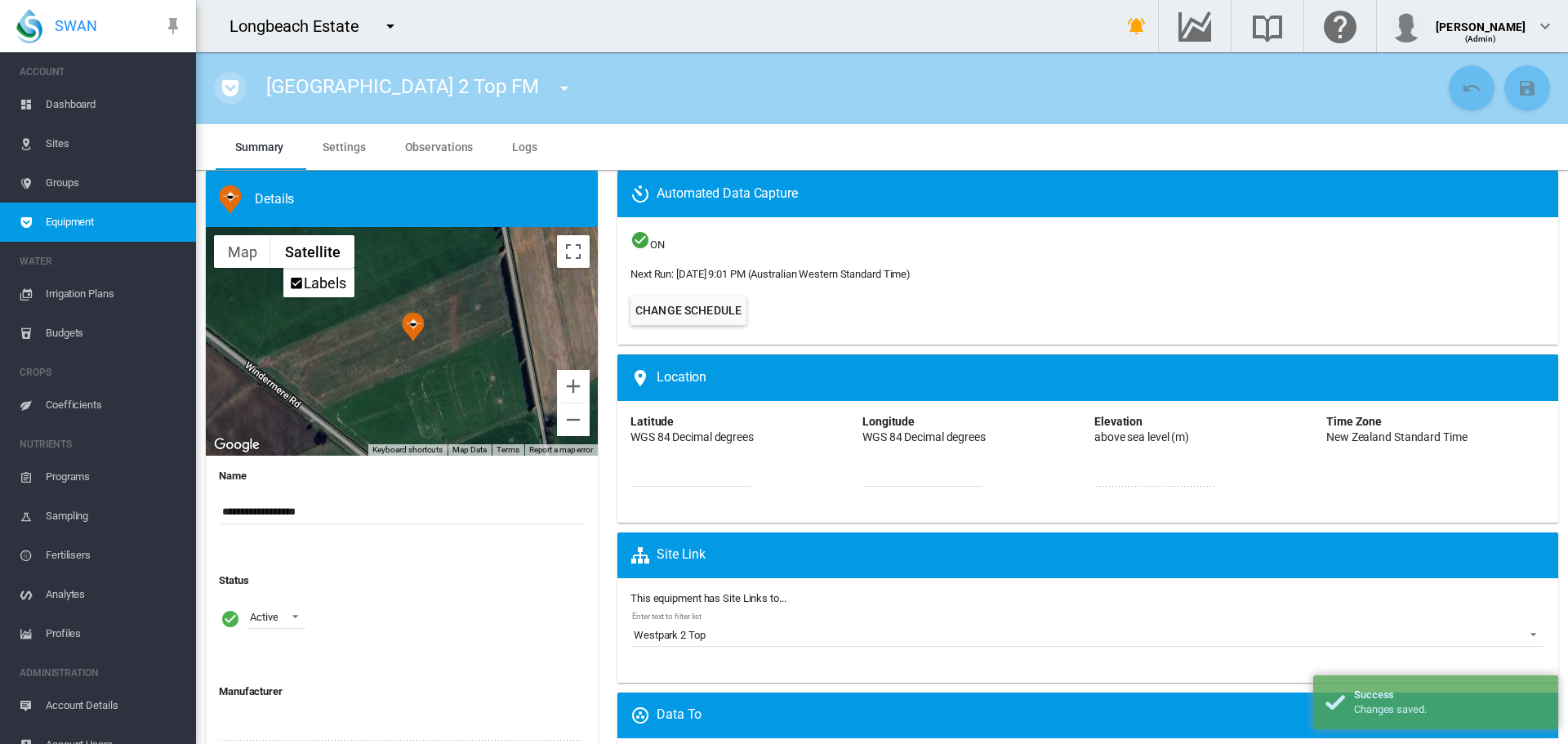
click at [229, 87] on md-icon "icon-pocket" at bounding box center [230, 88] width 19 height 19
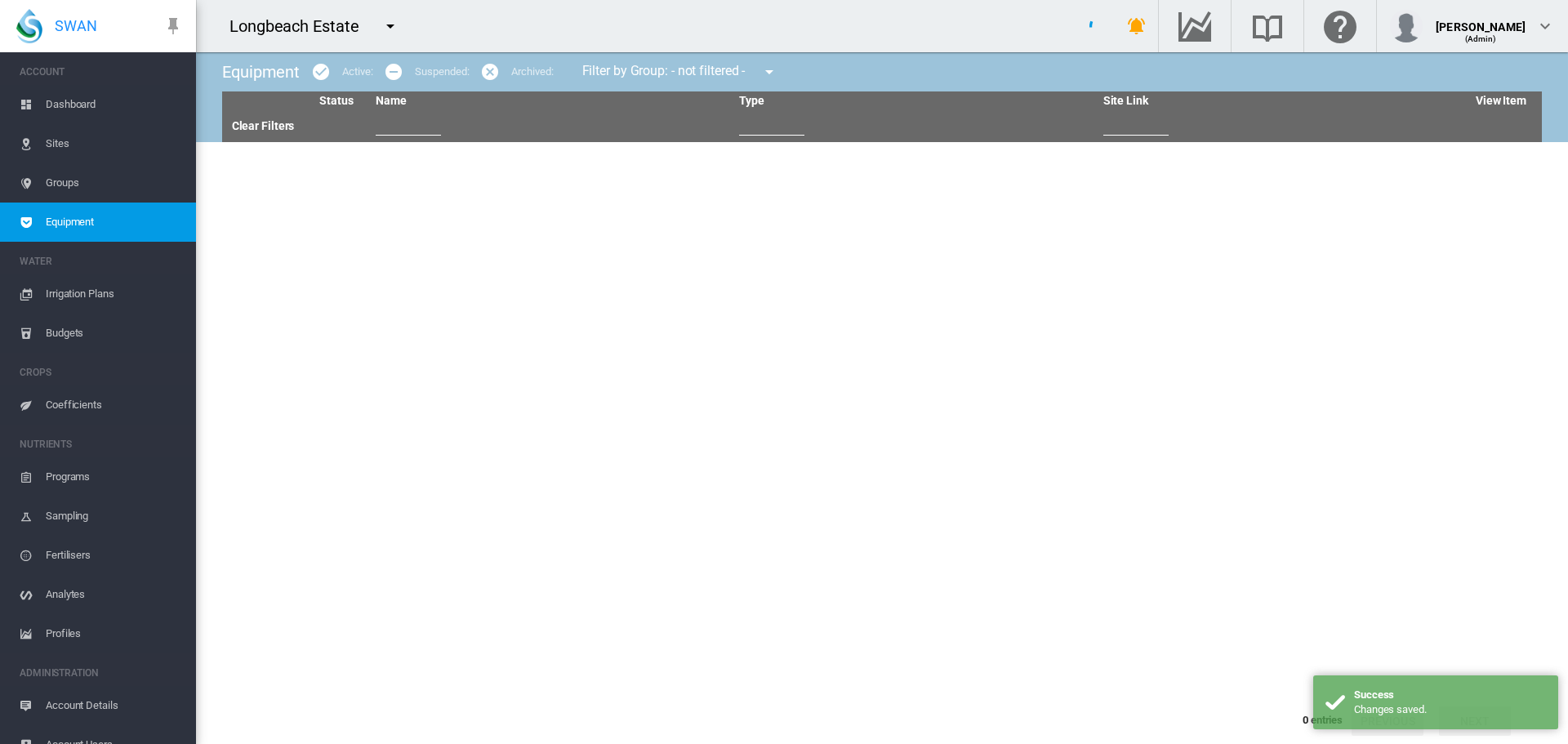
type input "**"
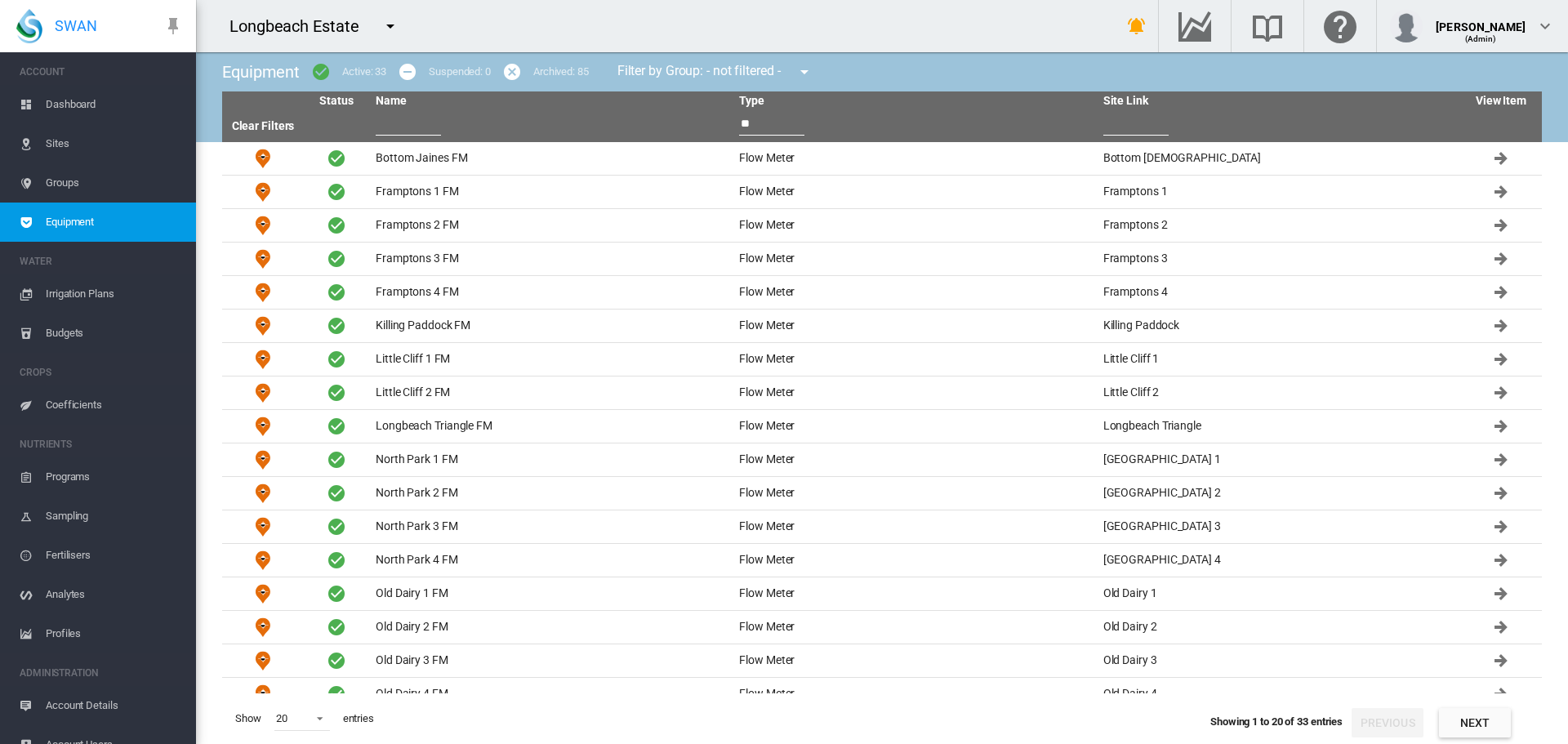
drag, startPoint x: 1471, startPoint y: 725, endPoint x: 1465, endPoint y: 716, distance: 10.8
click at [1471, 722] on button "Next" at bounding box center [1474, 723] width 72 height 30
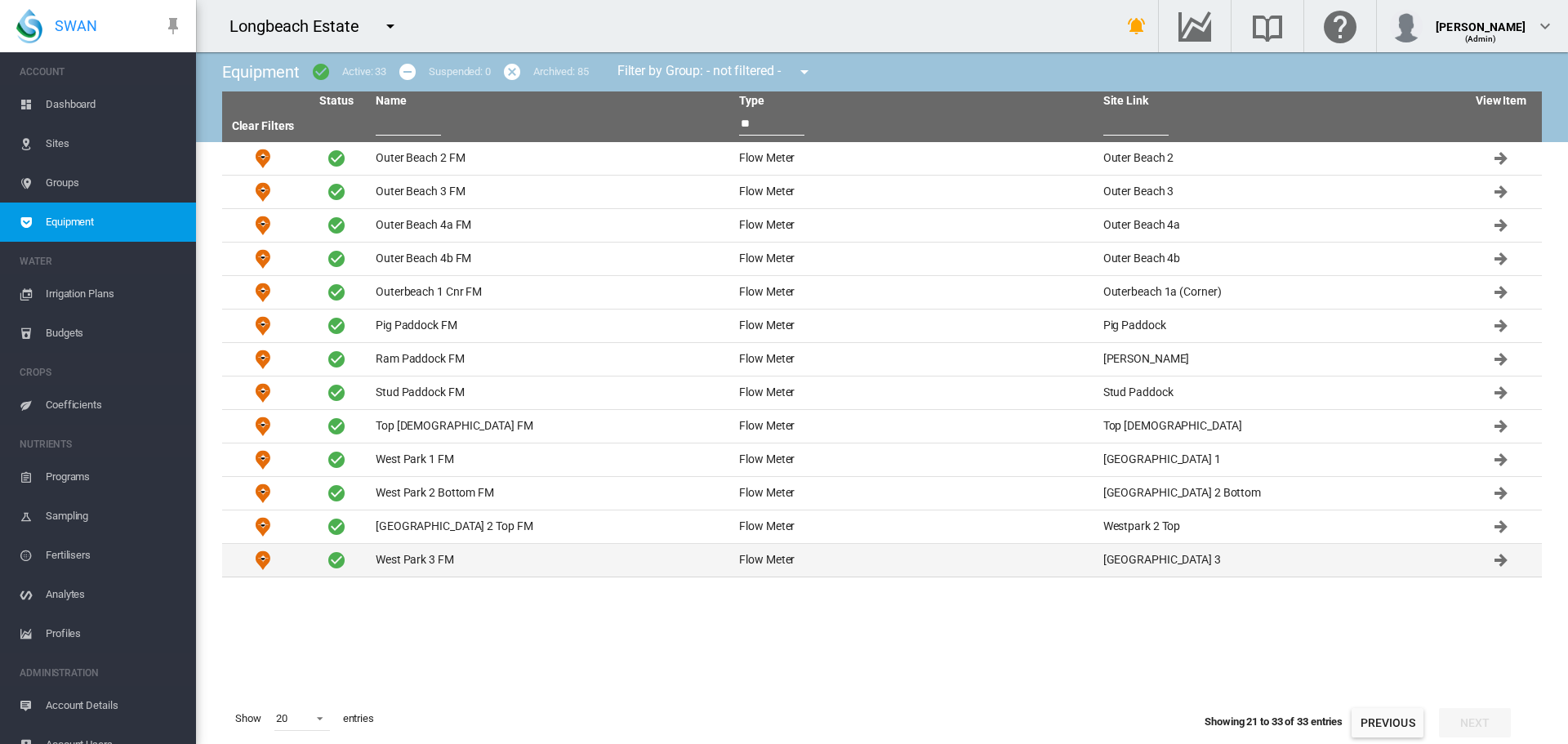
click at [428, 562] on td "West Park 3 FM" at bounding box center [551, 561] width 364 height 33
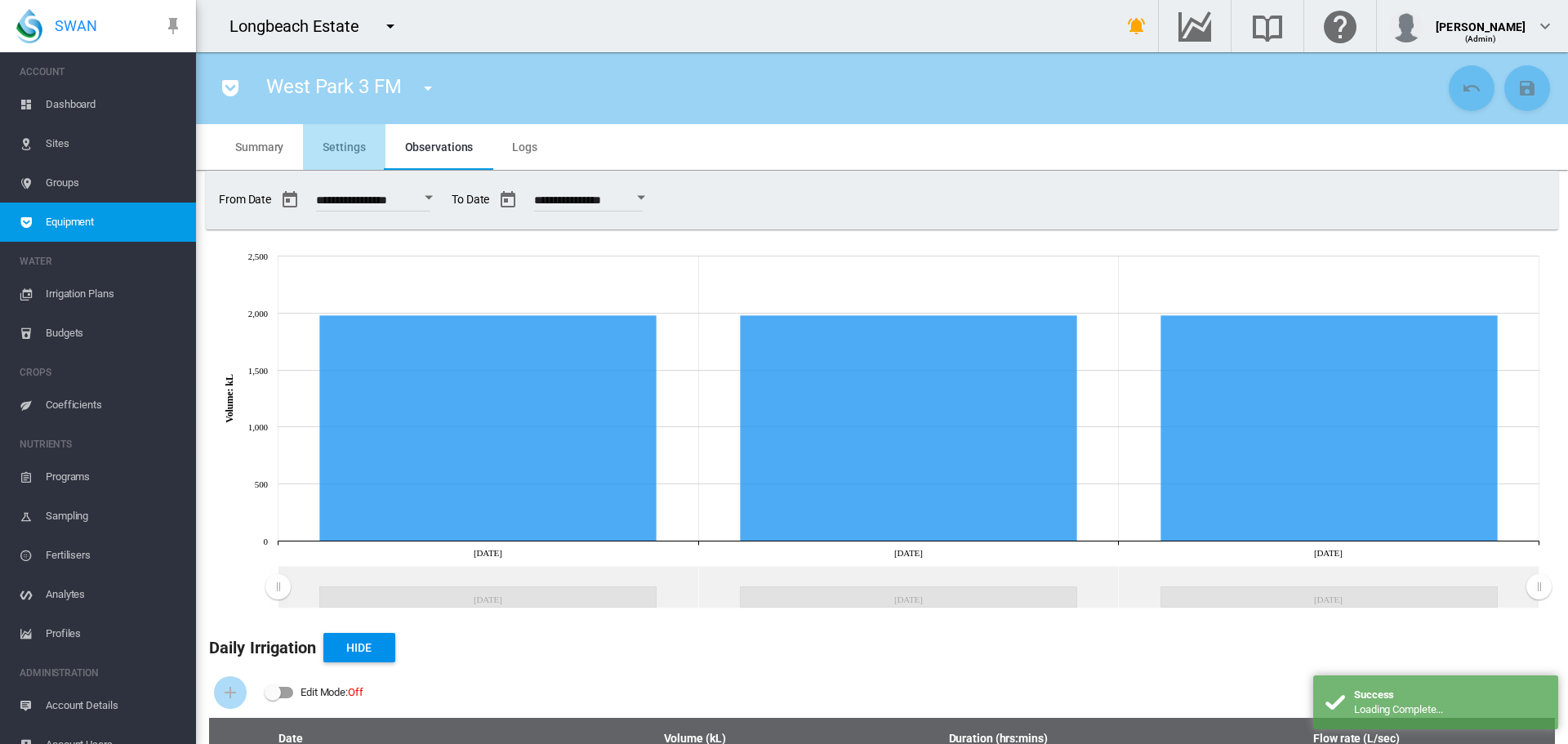
click at [348, 140] on span "Settings" at bounding box center [344, 147] width 42 height 13
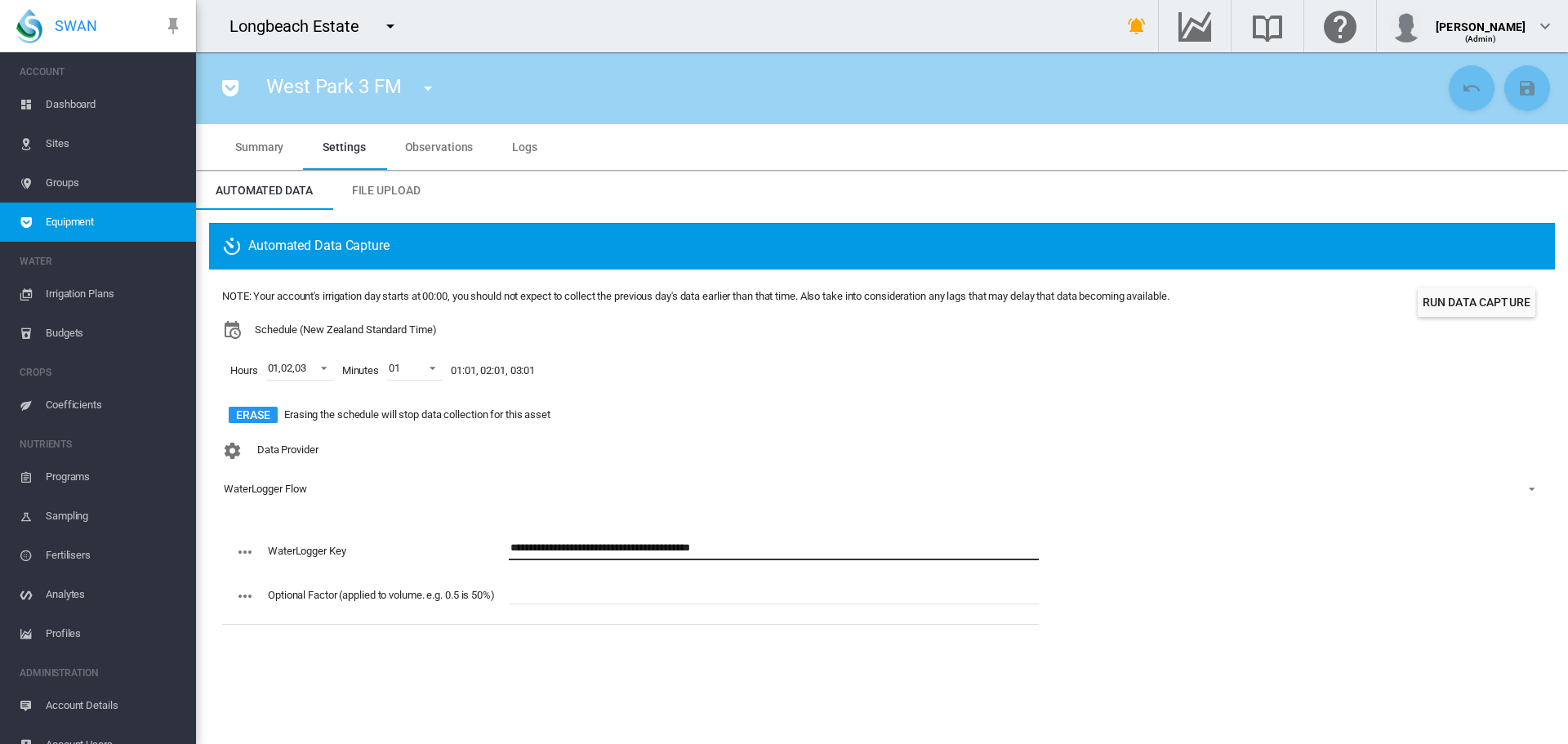
drag, startPoint x: 781, startPoint y: 555, endPoint x: 500, endPoint y: 512, distance: 284.3
click at [500, 512] on div "NOTE: Your account's irrigation day starts at 00:00, you should not expect to c…" at bounding box center [882, 457] width 1345 height 375
click at [256, 481] on md-select-value "WaterLogger Flow" at bounding box center [881, 490] width 1319 height 25
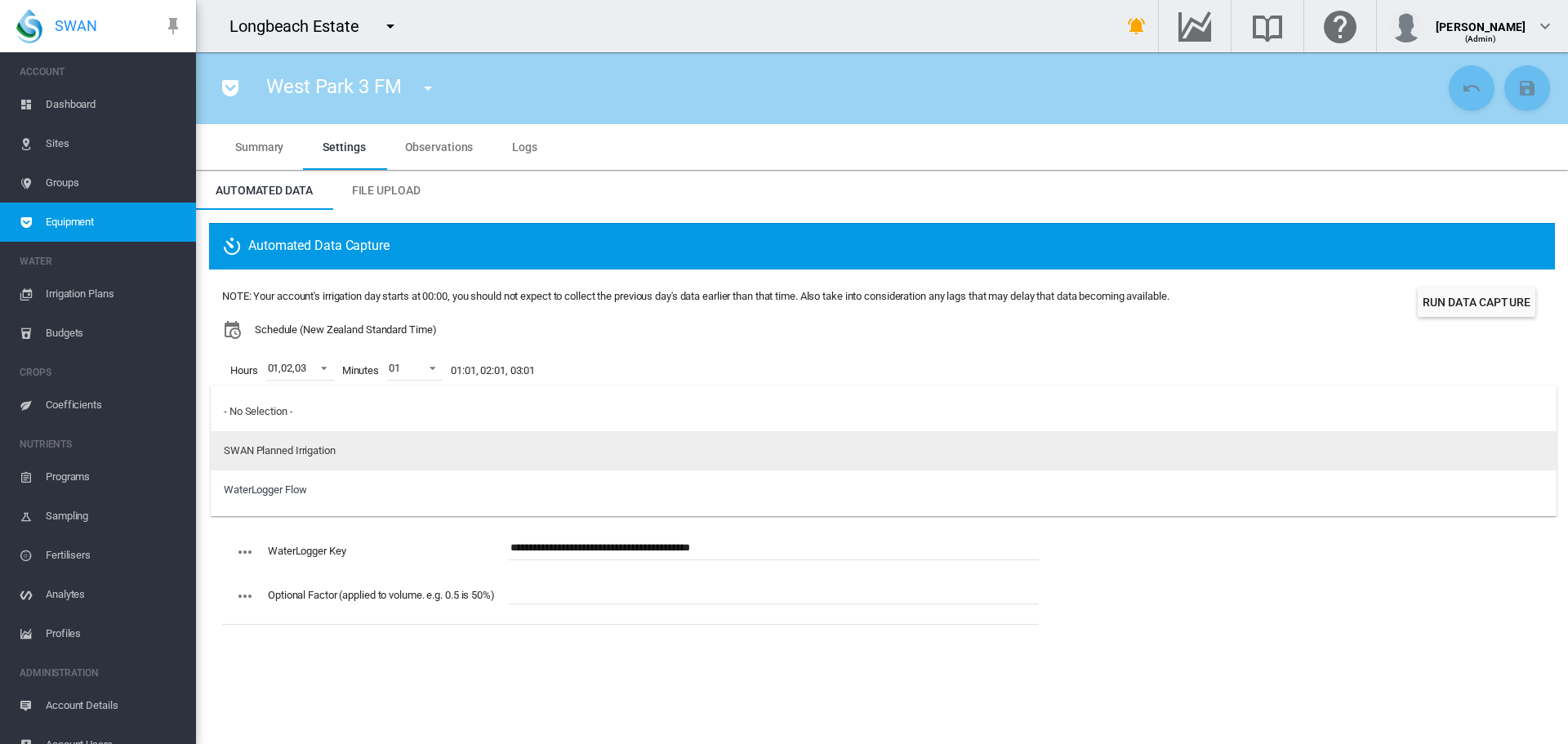
click at [254, 444] on div "SWAN Planned Irrigation" at bounding box center [279, 450] width 112 height 14
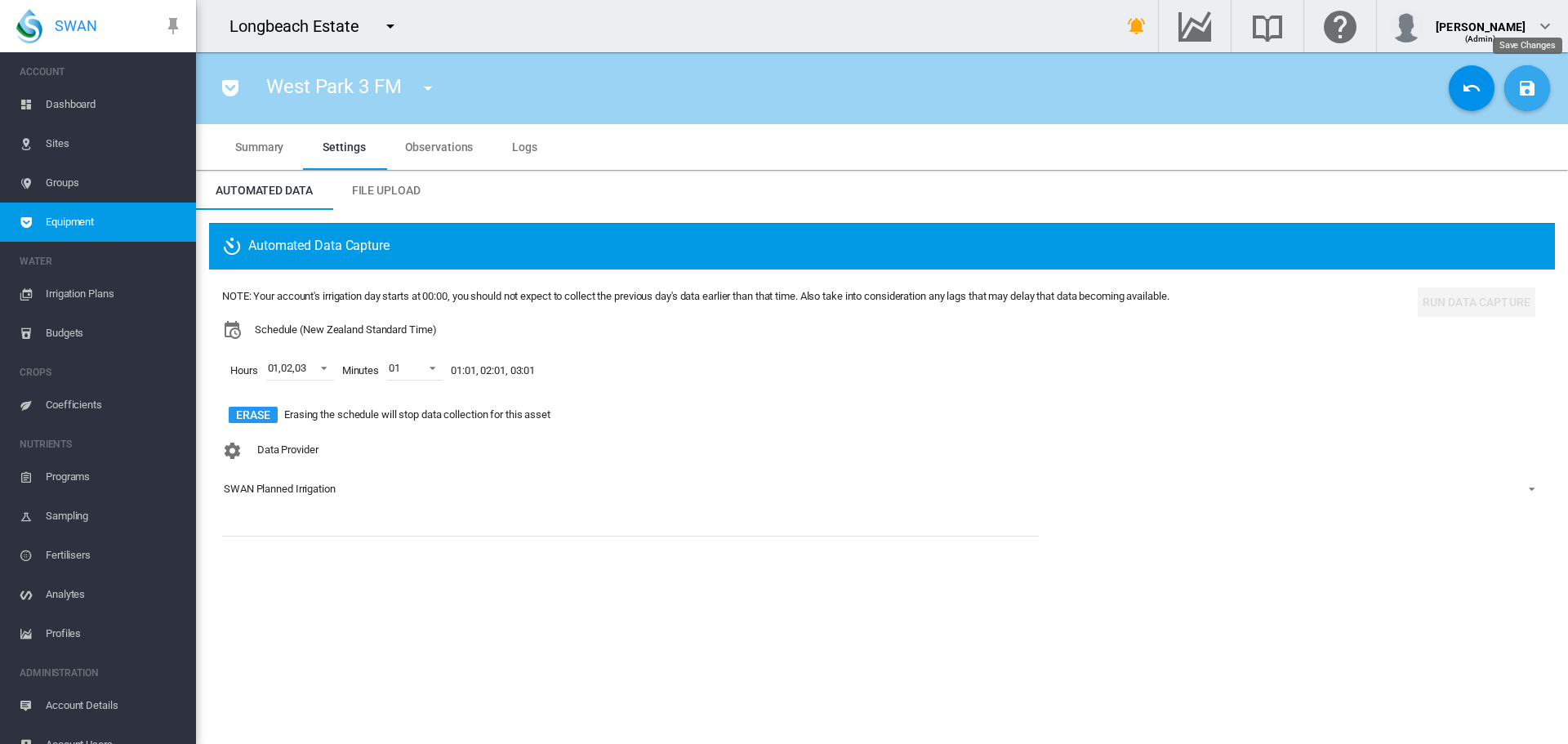
click at [1530, 96] on md-icon "icon-content-save" at bounding box center [1527, 88] width 19 height 19
click at [1194, 198] on md-tabs-canvas "Automated Data File Upload Automated Data File Upload" at bounding box center [882, 190] width 1372 height 39
